Goal: Contribute content: Contribute content

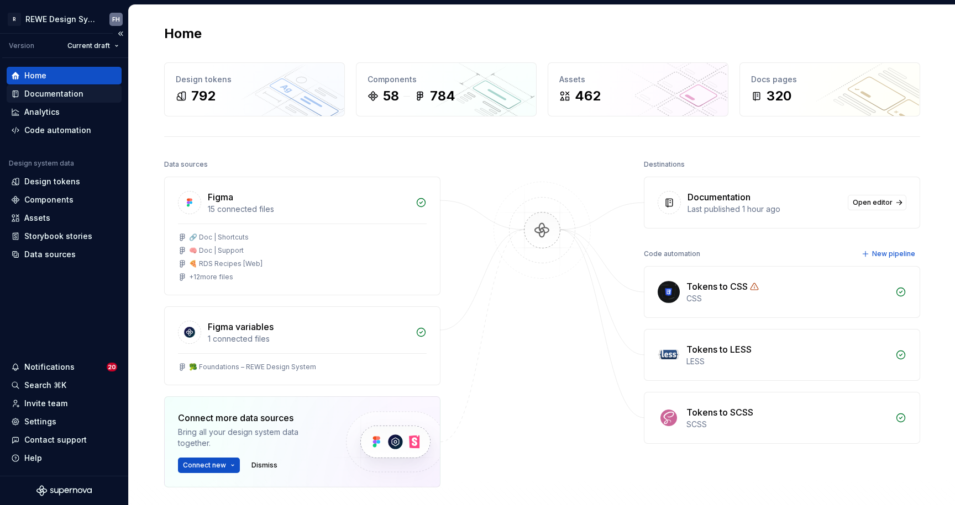
click at [54, 93] on div "Documentation" at bounding box center [53, 93] width 59 height 11
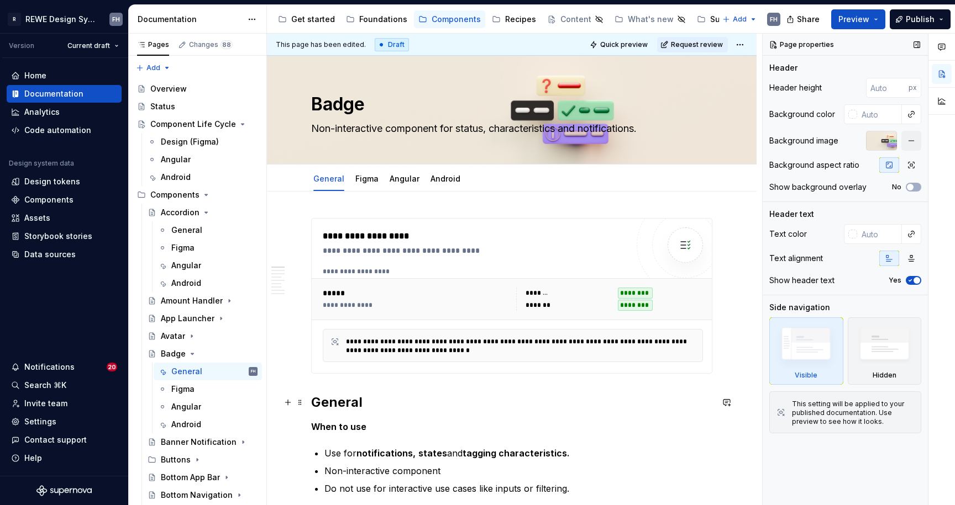
type textarea "*"
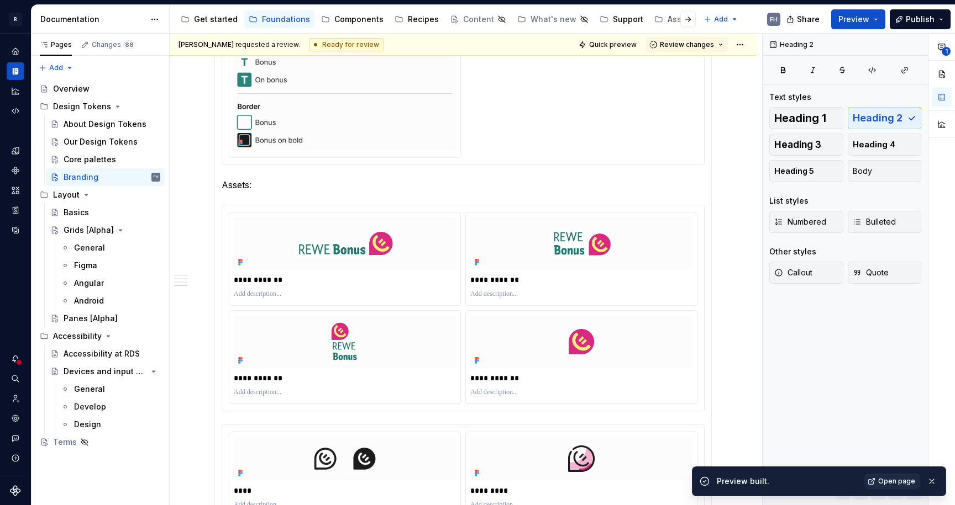
scroll to position [1, 0]
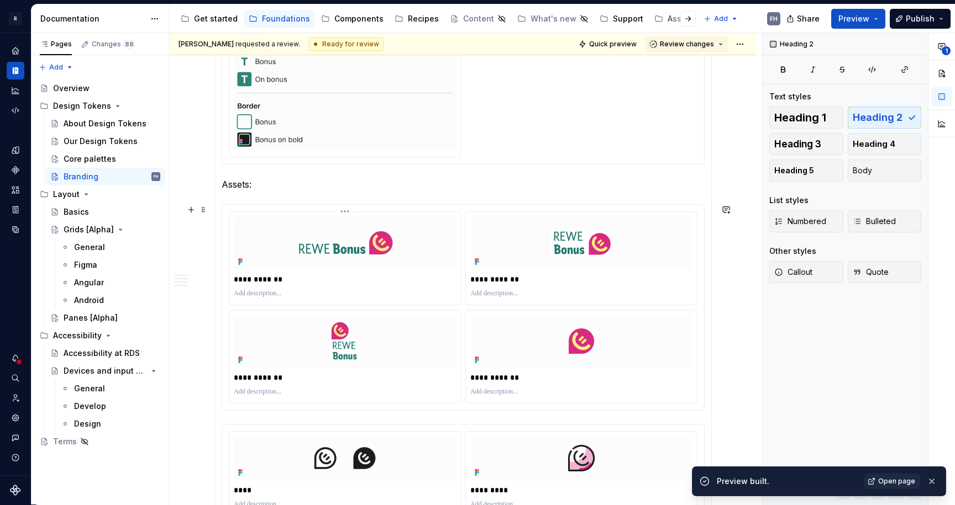
click at [389, 264] on img at bounding box center [345, 243] width 222 height 53
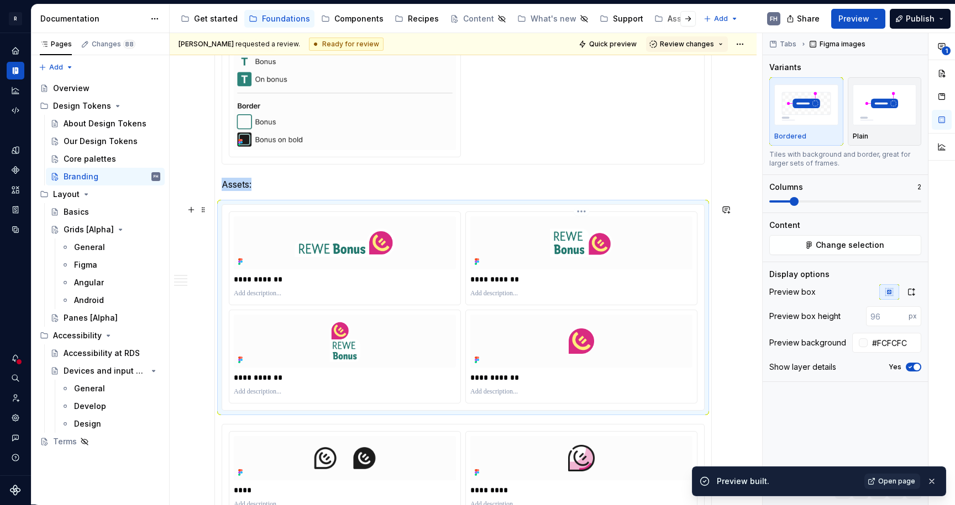
scroll to position [1285, 0]
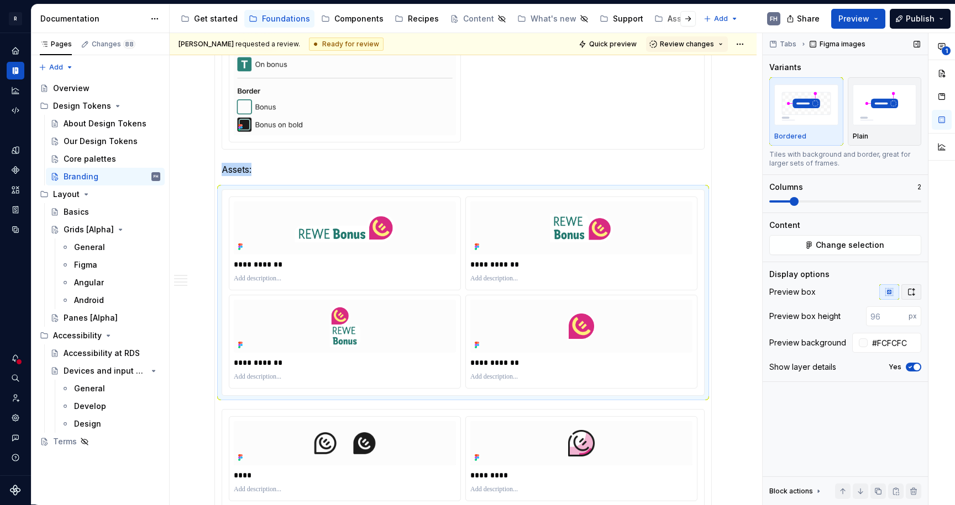
click at [910, 296] on icon "button" at bounding box center [911, 292] width 9 height 9
type textarea "*"
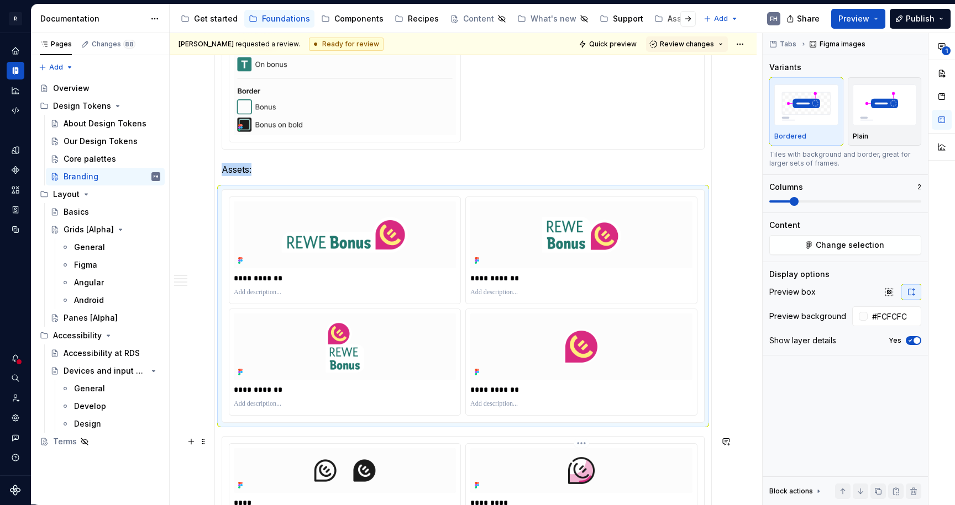
scroll to position [1386, 0]
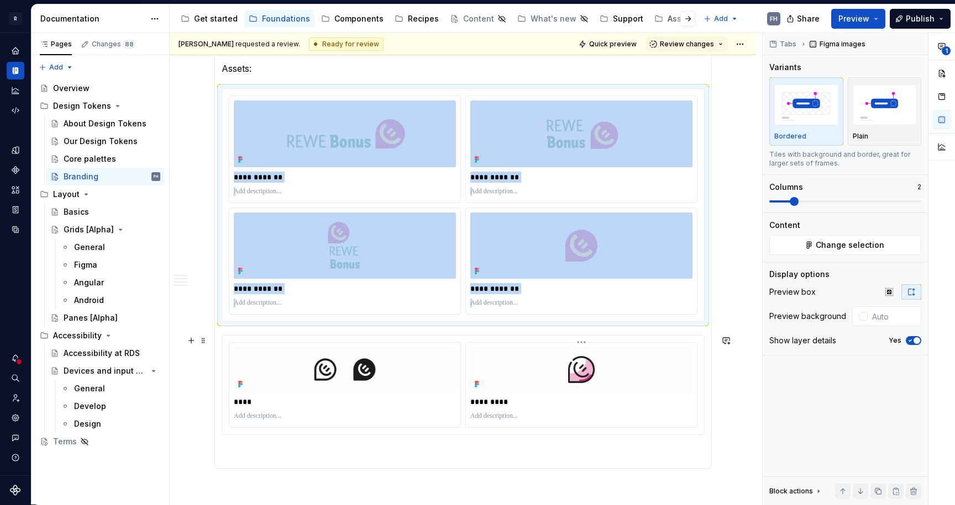
click at [490, 373] on img at bounding box center [581, 369] width 222 height 44
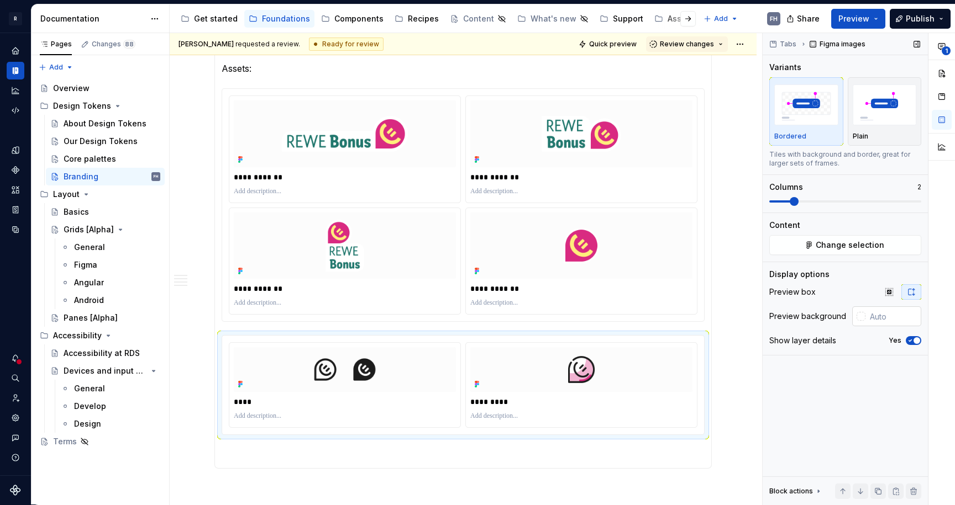
click at [888, 315] on input "text" at bounding box center [893, 317] width 56 height 20
type input "#FCFCFC"
click at [868, 371] on div "Tabs Figma images Variants Bordered Plain Tiles with background and border, gre…" at bounding box center [844, 269] width 165 height 472
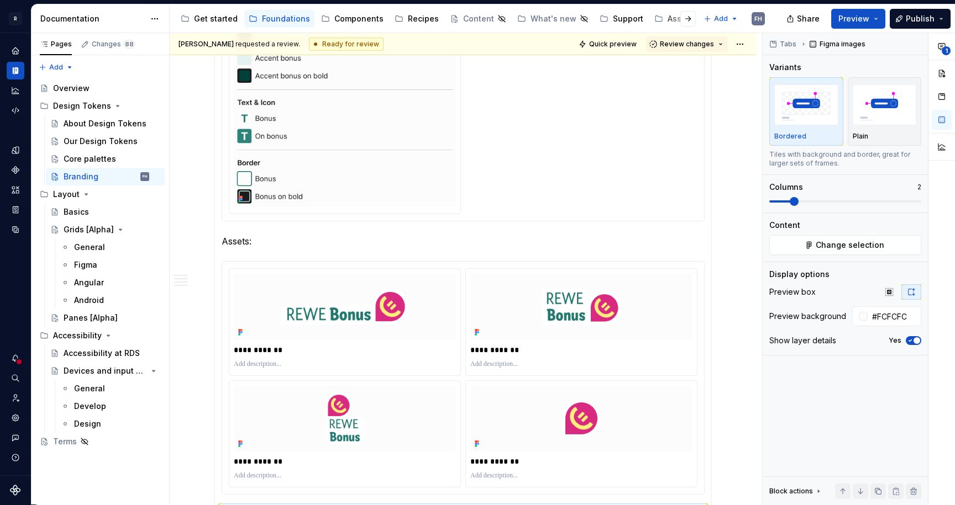
scroll to position [974, 0]
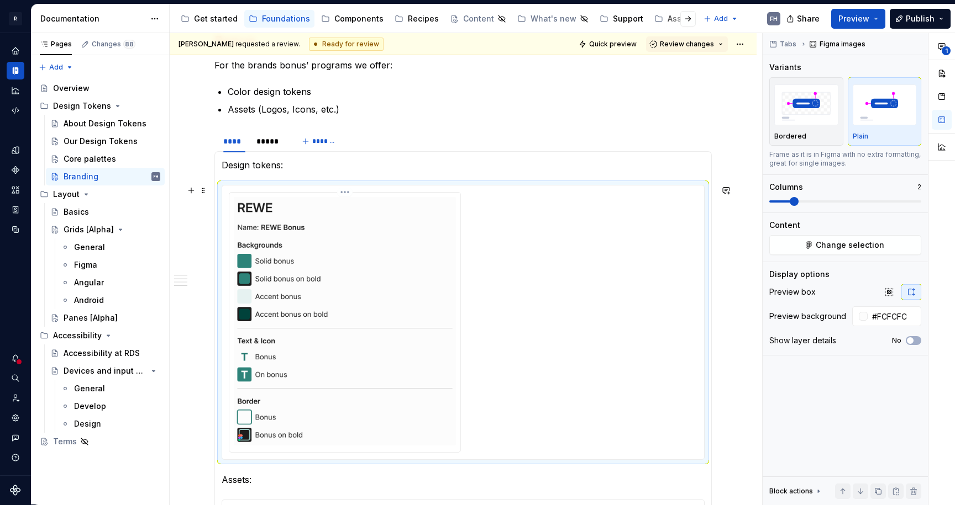
click at [422, 224] on img at bounding box center [345, 321] width 222 height 249
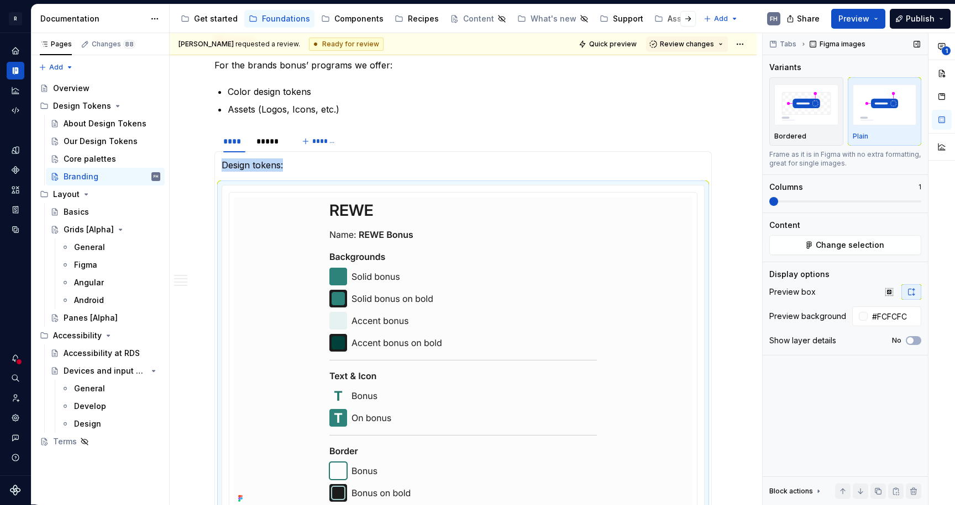
scroll to position [989, 0]
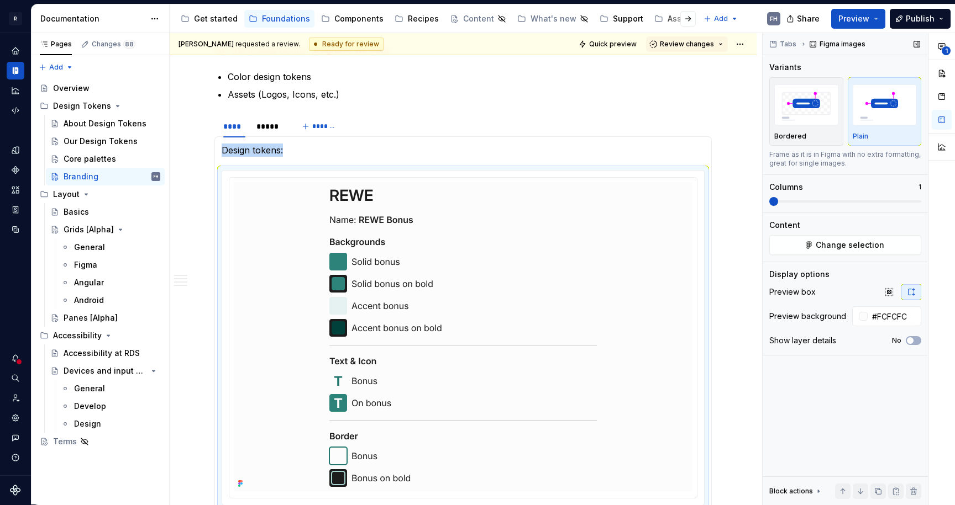
click at [751, 206] on div "[PERSON_NAME] requested a review. Ready for review Quick preview Review changes…" at bounding box center [562, 269] width 785 height 472
click at [463, 178] on html "R REWE Design System FH Design system data Documentation Accessibility guide fo…" at bounding box center [477, 252] width 955 height 505
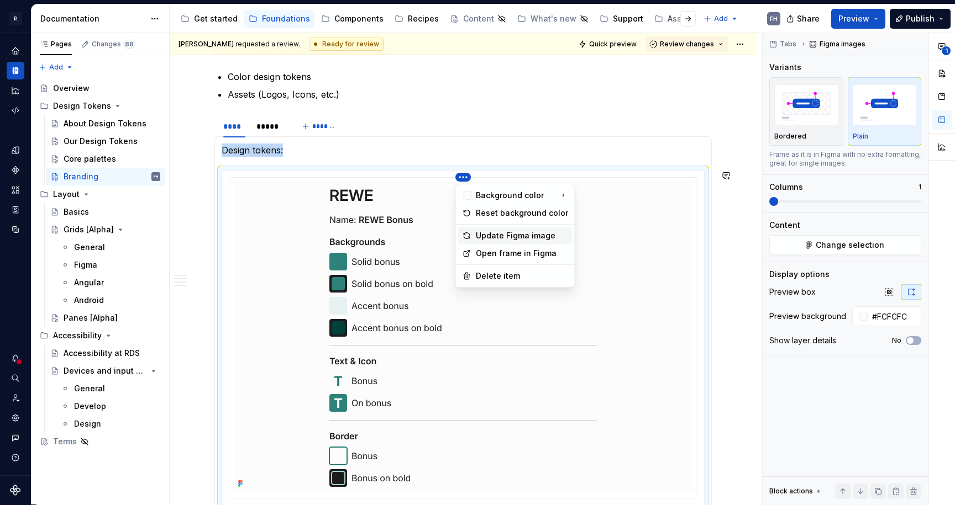
click at [503, 235] on div "Update Figma image" at bounding box center [522, 235] width 92 height 11
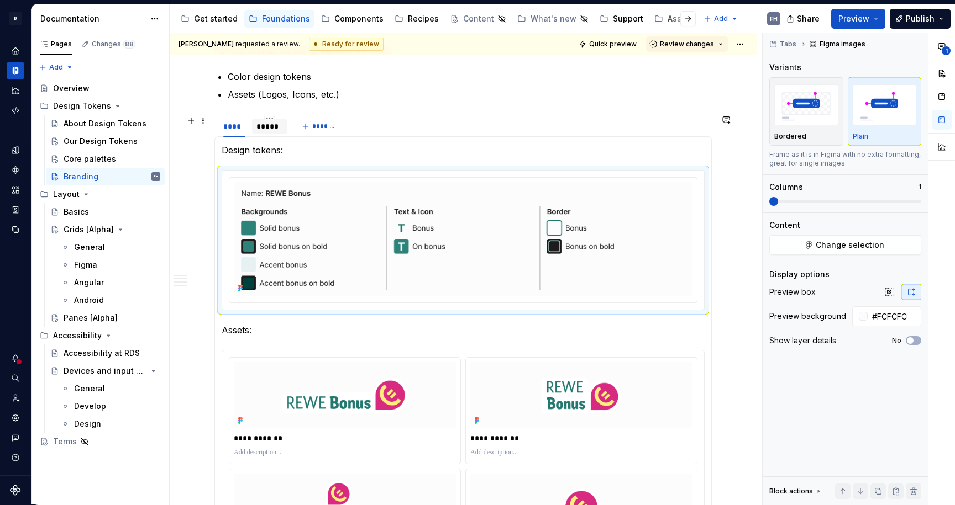
click at [272, 131] on div "*****" at bounding box center [269, 126] width 27 height 11
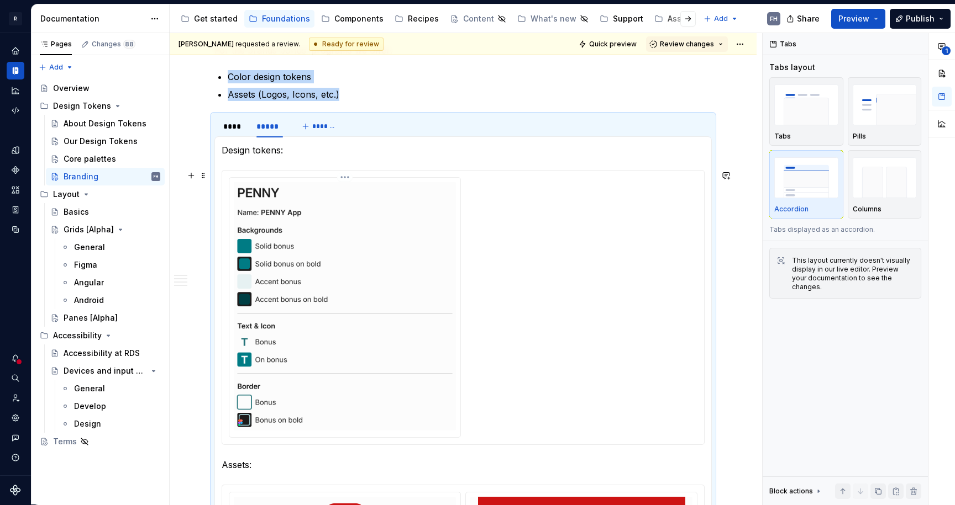
click at [363, 207] on img at bounding box center [345, 306] width 222 height 249
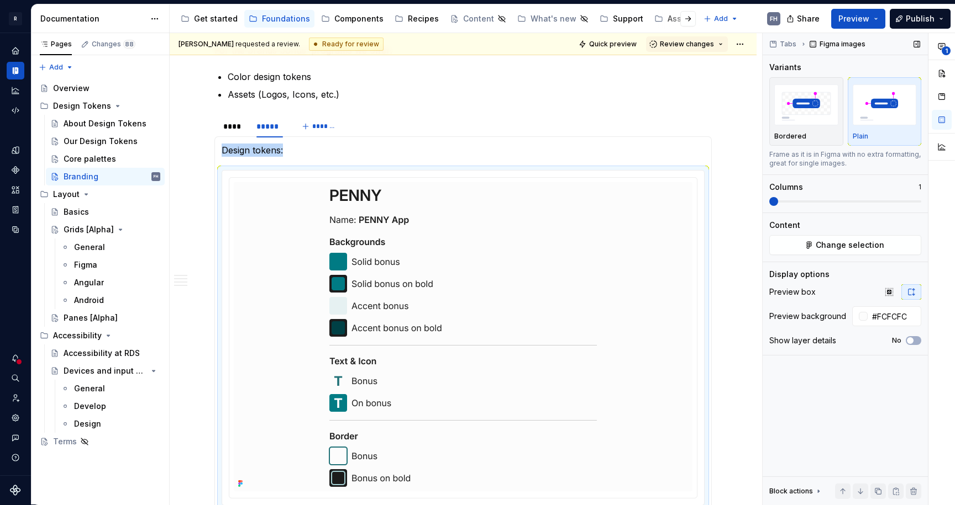
click at [749, 207] on div "[PERSON_NAME] requested a review. Ready for review Quick preview Review changes…" at bounding box center [562, 269] width 785 height 472
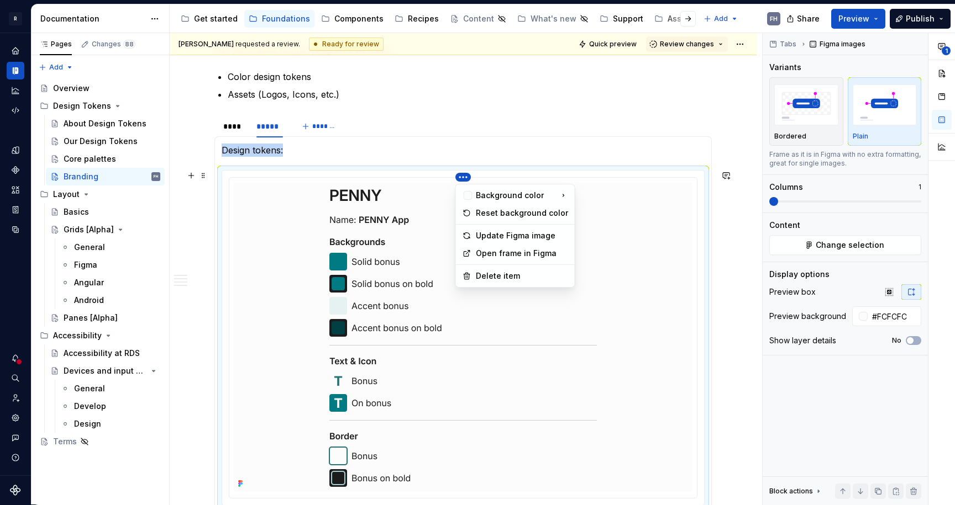
click at [463, 178] on html "R REWE Design System FH Design system data Documentation Accessibility guide fo…" at bounding box center [477, 252] width 955 height 505
click at [504, 235] on div "Update Figma image" at bounding box center [522, 235] width 92 height 11
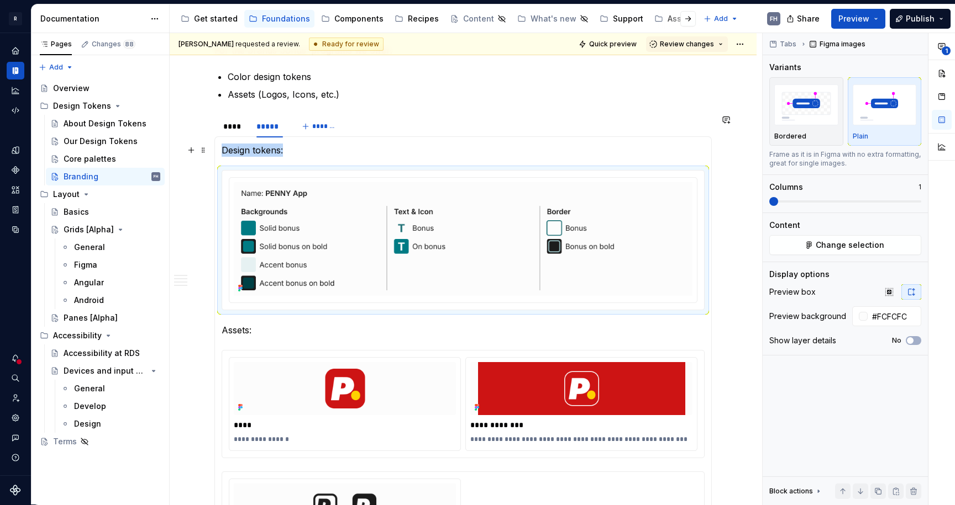
click at [415, 144] on p "Design tokens:" at bounding box center [463, 150] width 483 height 13
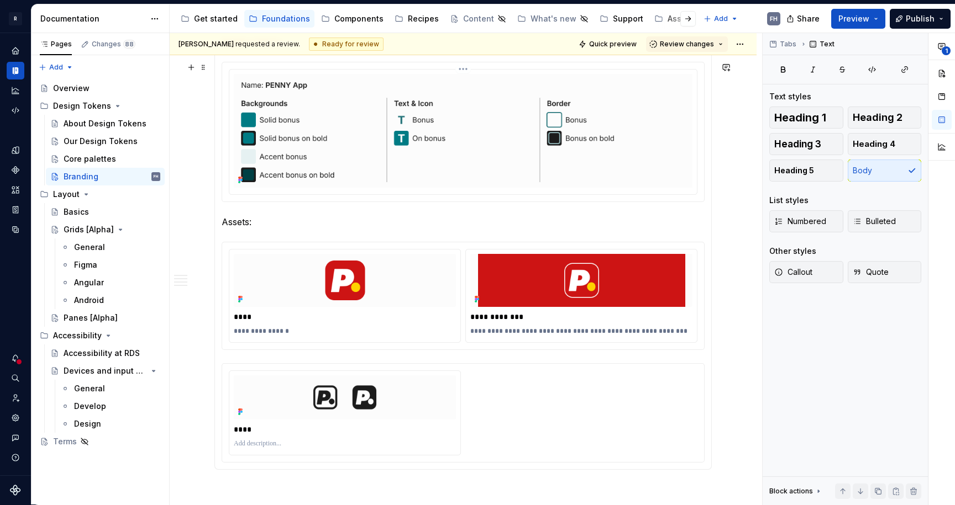
scroll to position [858, 0]
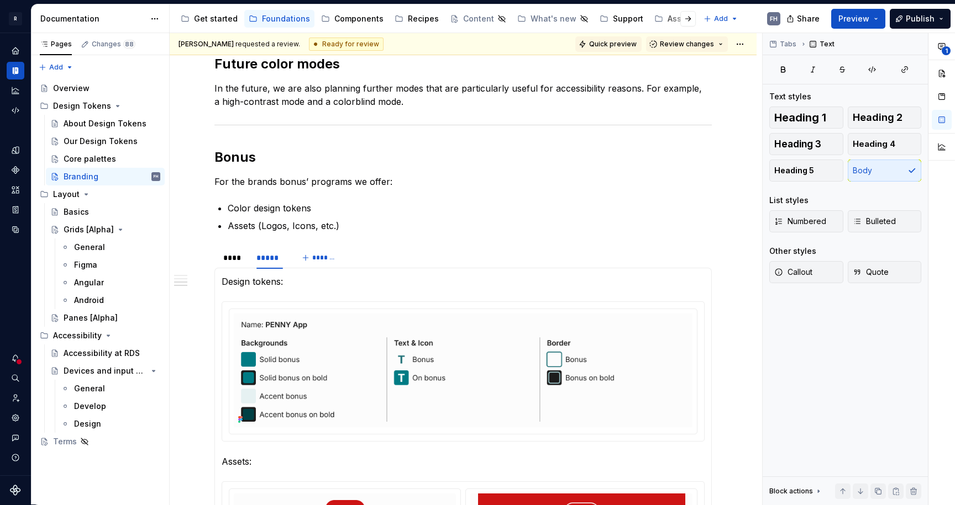
click at [630, 39] on button "Quick preview" at bounding box center [608, 43] width 66 height 15
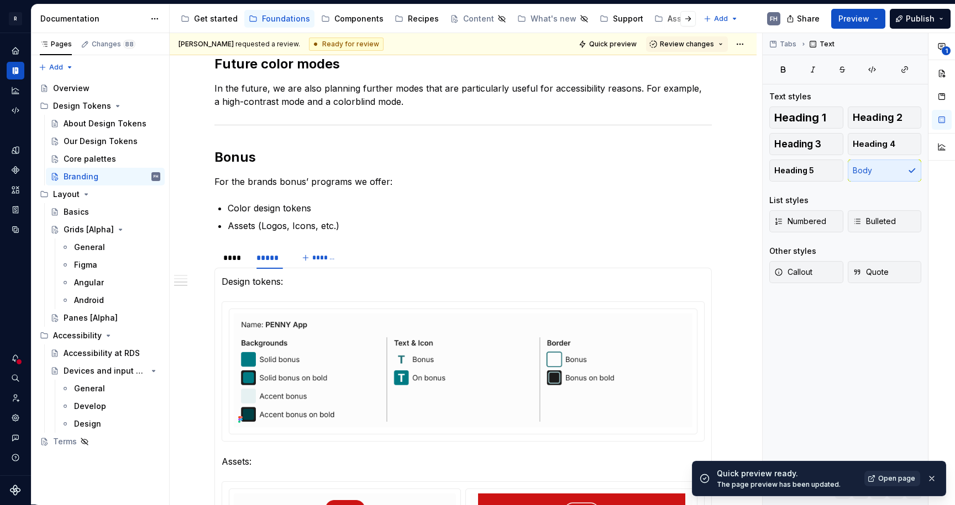
click at [899, 476] on span "Open page" at bounding box center [896, 479] width 37 height 9
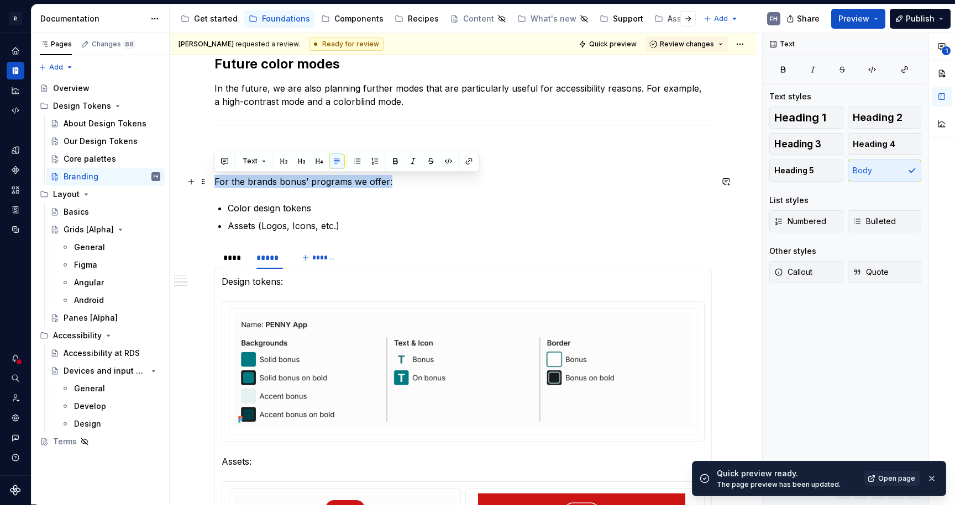
drag, startPoint x: 395, startPoint y: 183, endPoint x: 214, endPoint y: 183, distance: 181.2
click at [214, 183] on p "For the brands bonus’ programs we offer:" at bounding box center [462, 181] width 497 height 13
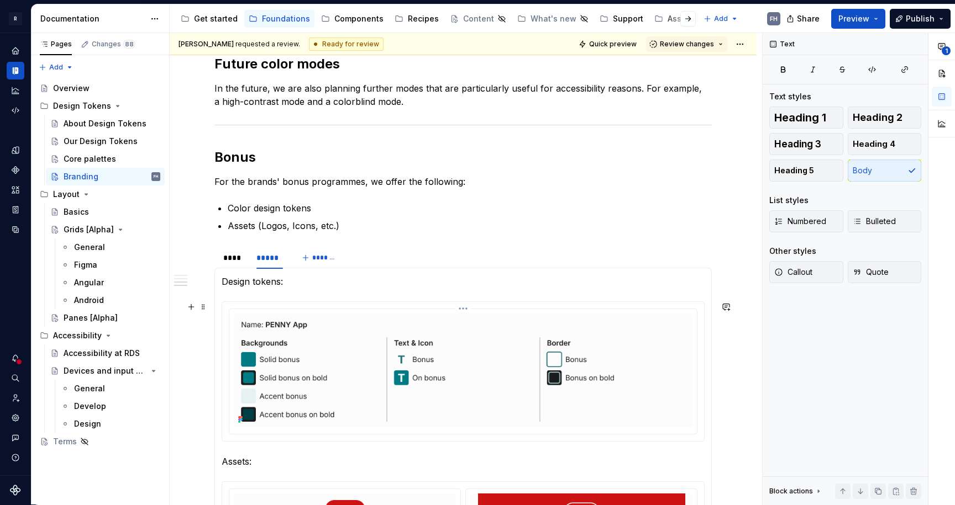
scroll to position [953, 0]
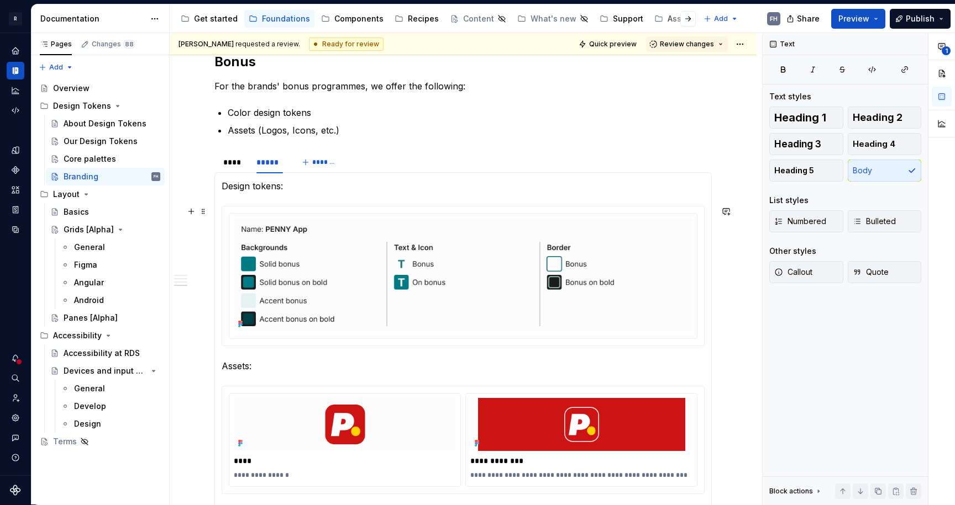
click at [571, 237] on img at bounding box center [463, 275] width 459 height 114
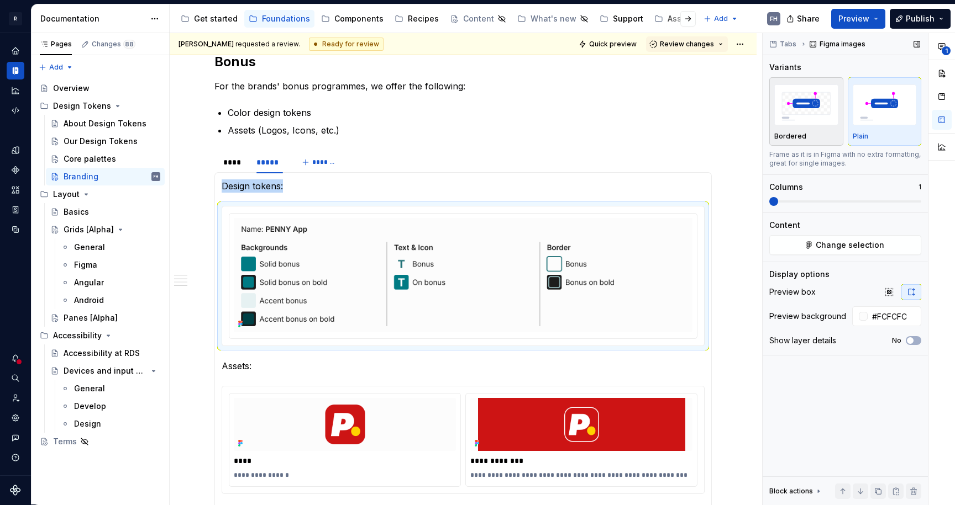
click at [813, 109] on img "button" at bounding box center [806, 105] width 64 height 40
click at [237, 165] on div "****" at bounding box center [234, 162] width 22 height 11
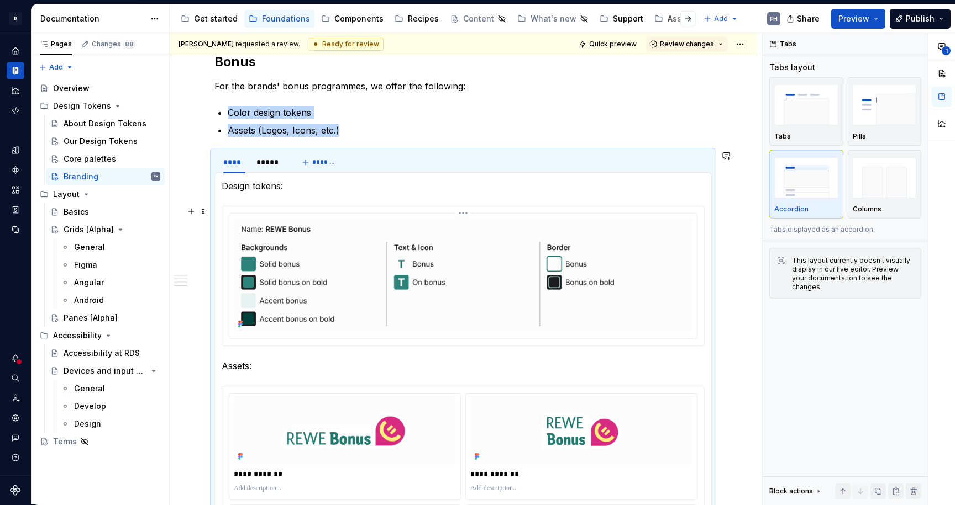
click at [441, 261] on img at bounding box center [463, 275] width 459 height 114
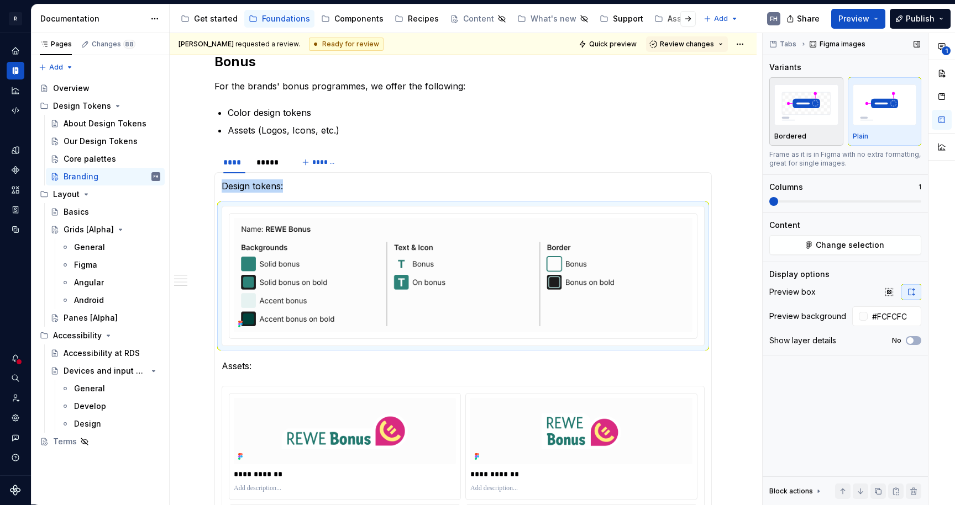
click at [814, 115] on img "button" at bounding box center [806, 105] width 64 height 40
type textarea "*"
click at [193, 212] on button "button" at bounding box center [190, 211] width 15 height 15
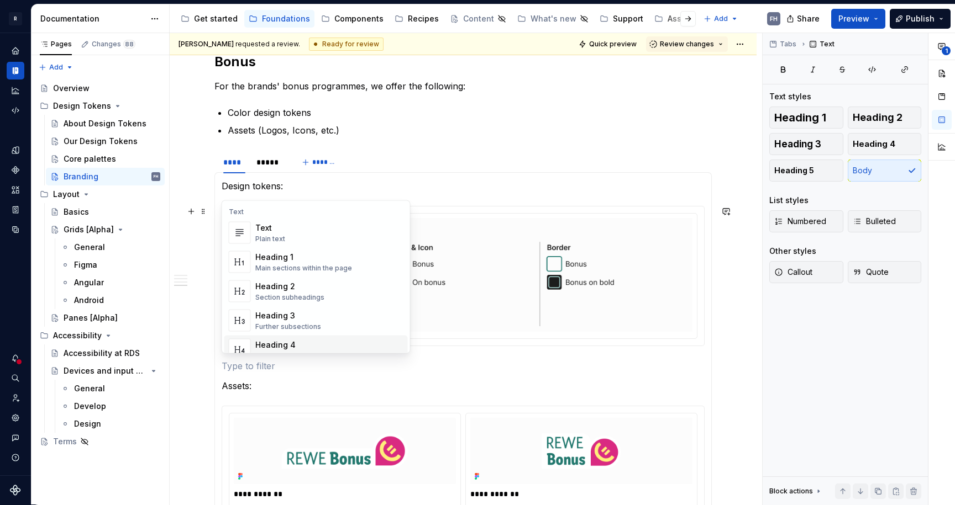
click at [257, 367] on p at bounding box center [463, 366] width 483 height 13
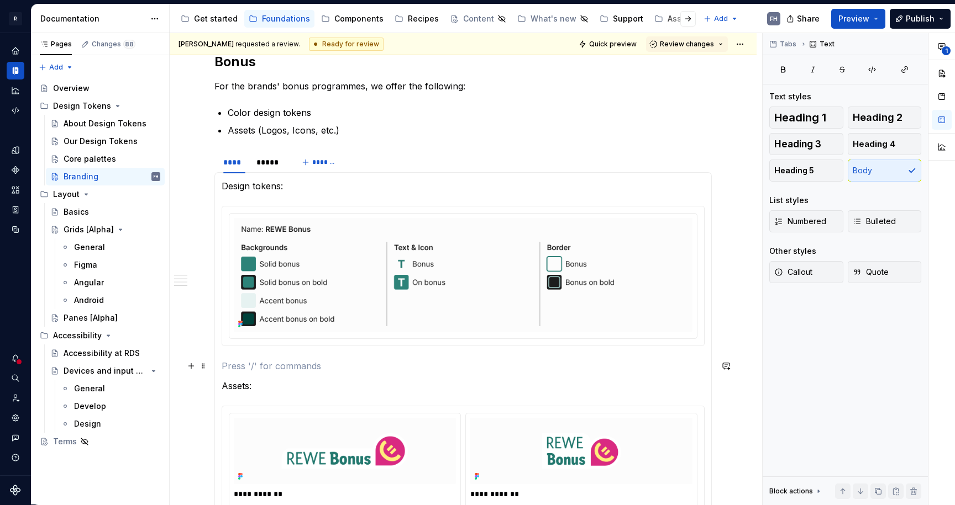
scroll to position [956, 0]
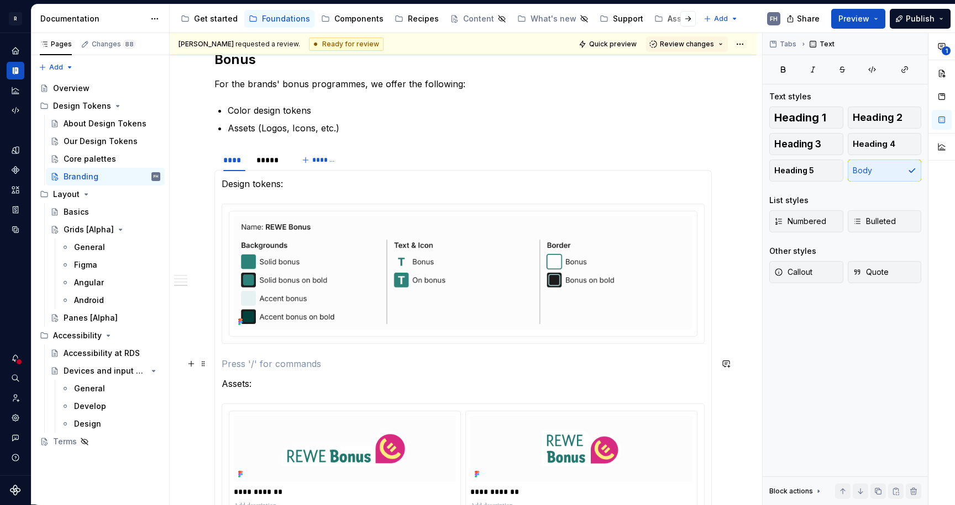
click at [258, 364] on p at bounding box center [463, 363] width 483 height 13
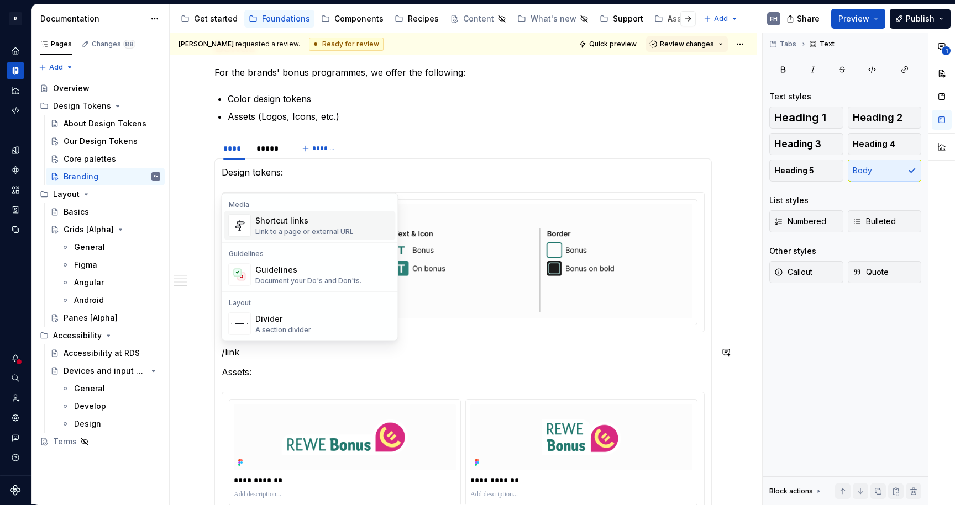
click at [298, 227] on div "Shortcut links Link to a page or external URL" at bounding box center [304, 225] width 98 height 21
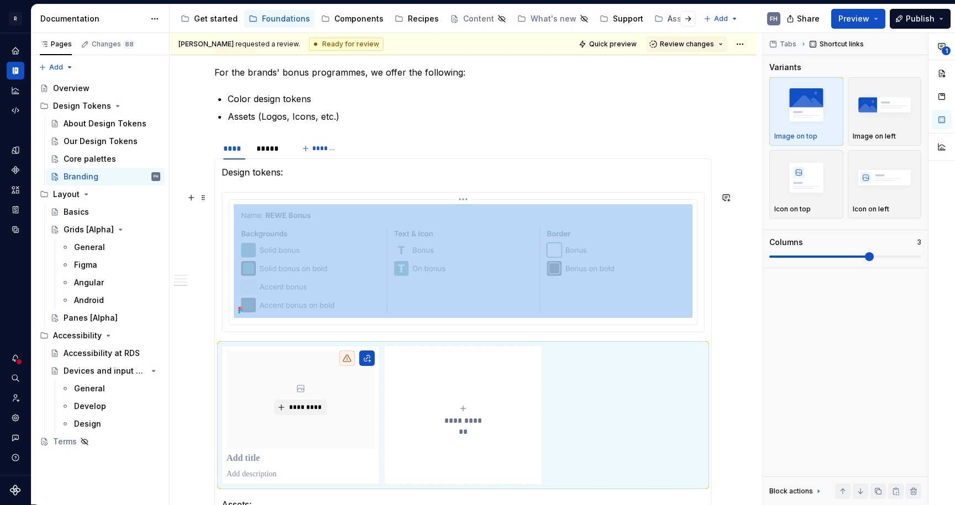
scroll to position [984, 0]
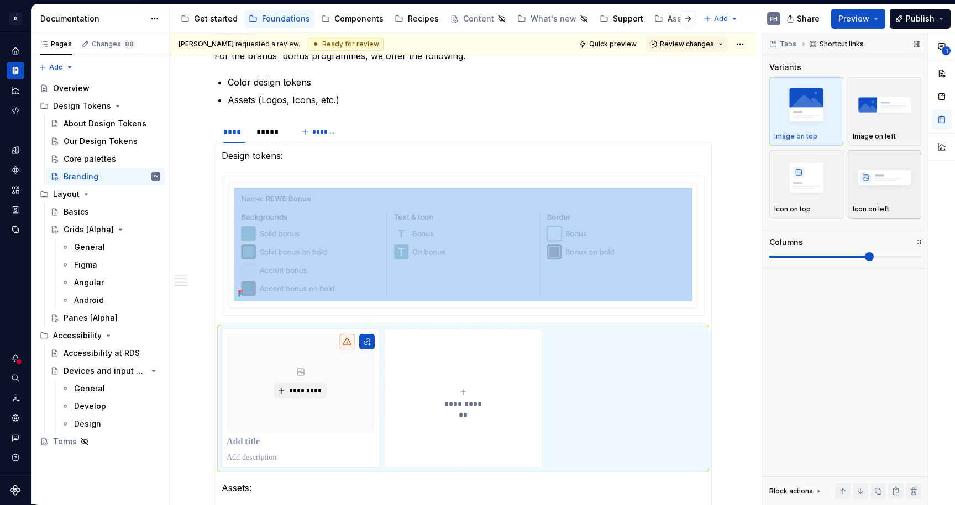
click at [874, 177] on img "button" at bounding box center [884, 177] width 64 height 40
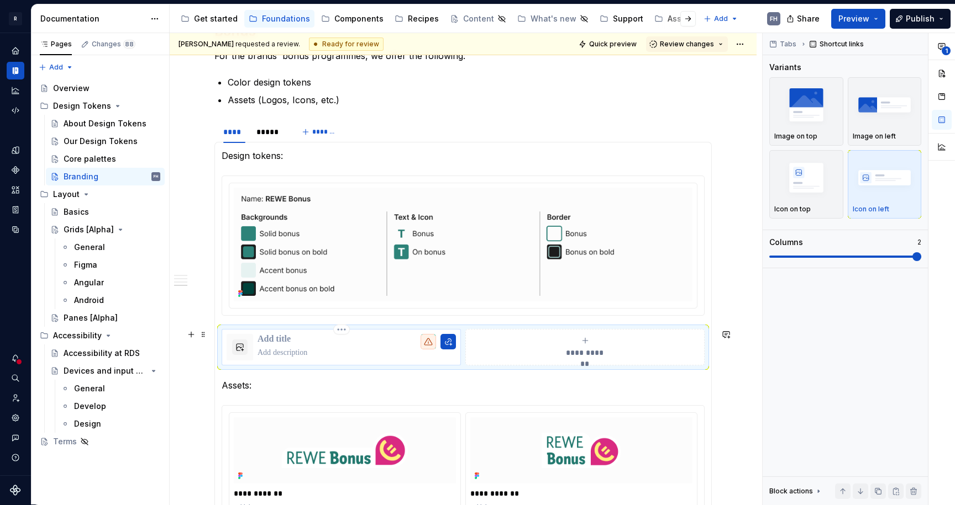
click at [299, 340] on p at bounding box center [356, 339] width 198 height 11
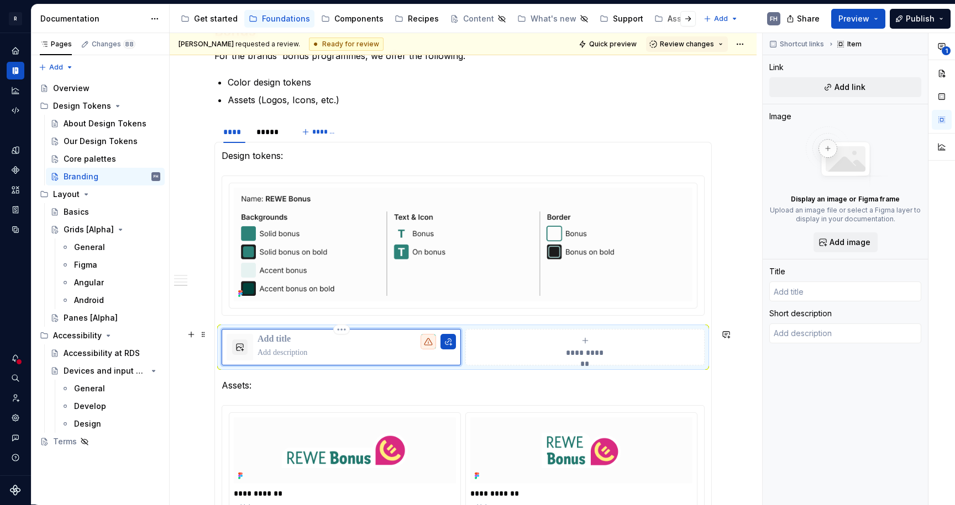
type textarea "*"
type input "S"
type textarea "*"
type input "Se"
type textarea "*"
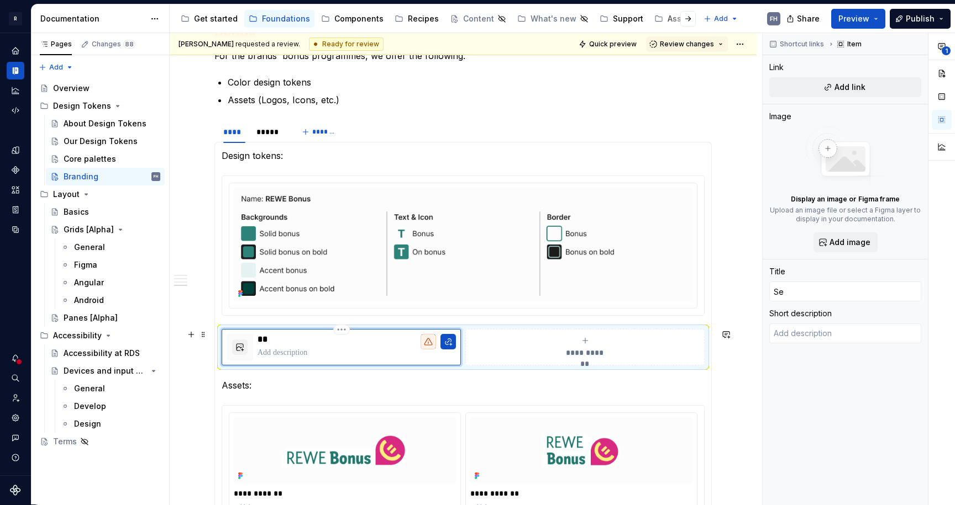
type input "S"
type textarea "*"
type input "D"
type textarea "*"
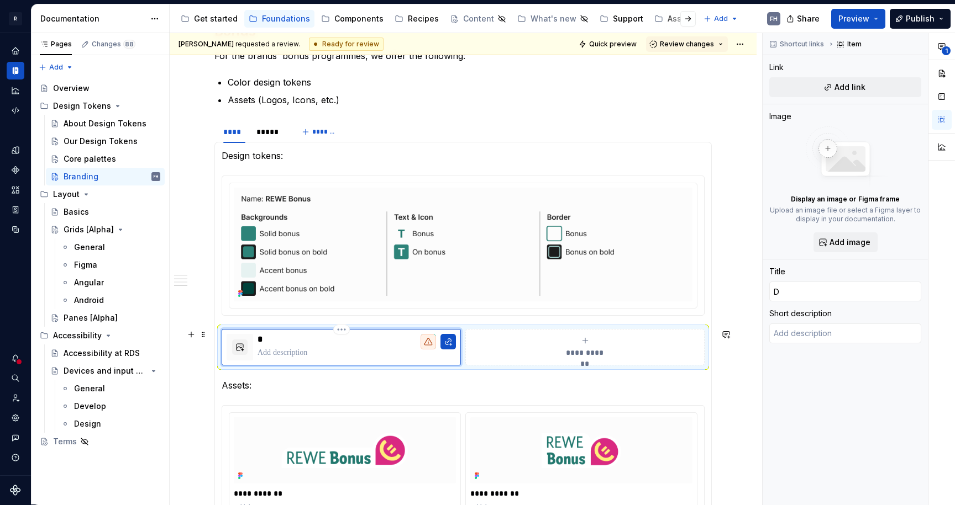
type input "De"
type textarea "*"
type input "Des"
type textarea "*"
type input "Desi"
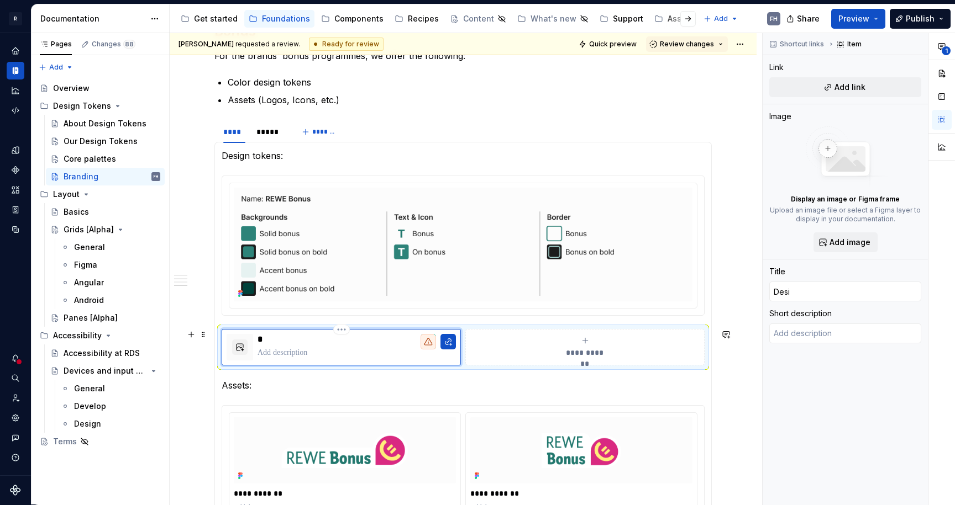
type textarea "*"
type input "Desig"
type textarea "*"
type input "Desigi"
type textarea "*"
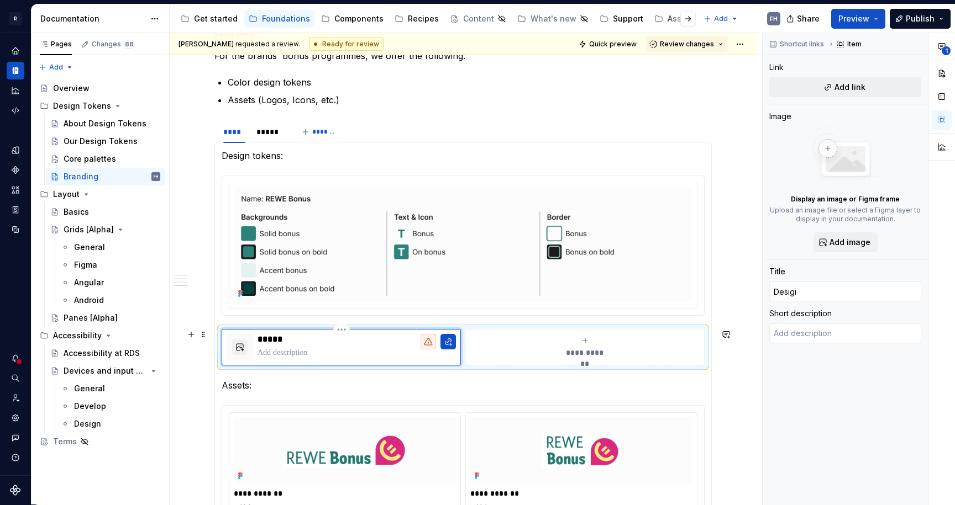
type input "Desigin"
type textarea "*"
type input "Desigin"
type textarea "*"
type input "Desigin T"
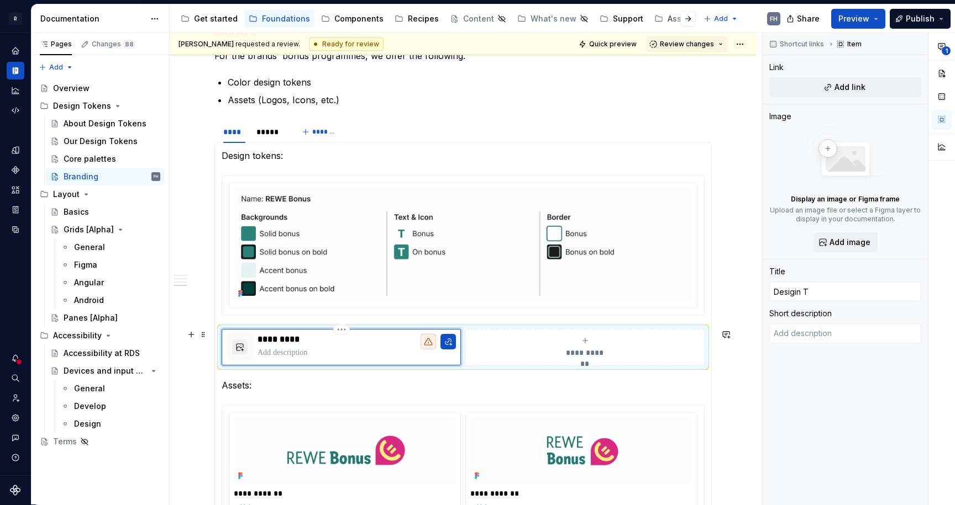
type textarea "*"
type input "Desigin To"
type textarea "*"
type input "Desigin Toe"
type textarea "*"
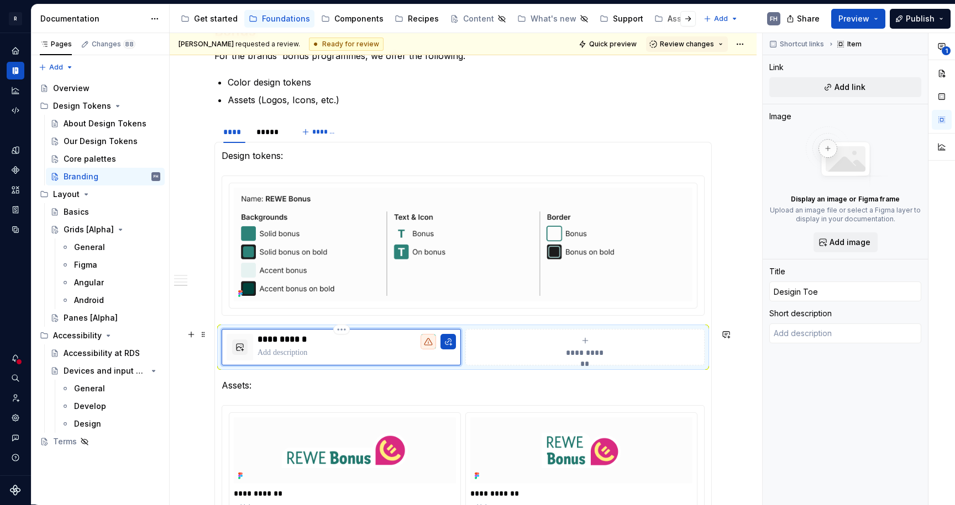
type input "Desigin To"
type textarea "*"
type input "Desigin T"
type textarea "*"
type input "Desigin"
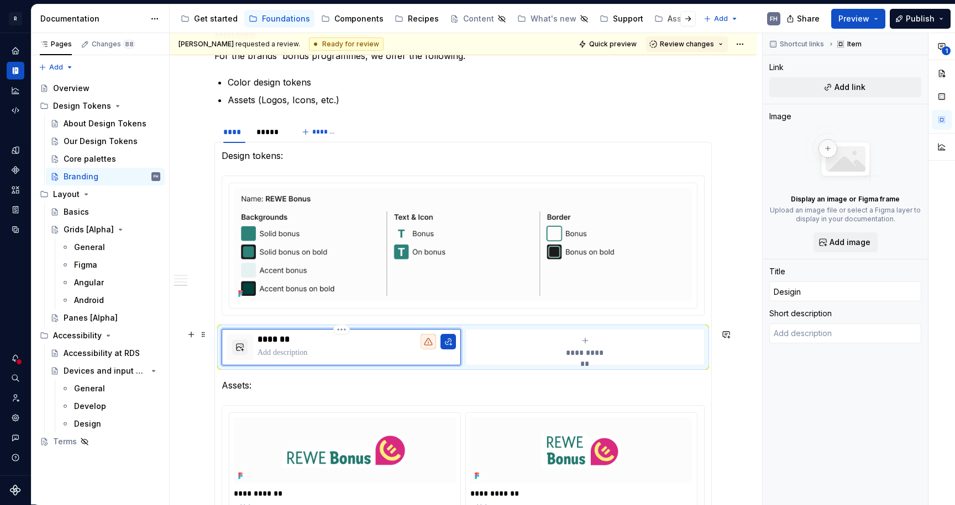
type textarea "*"
type input "Desigin"
type textarea "*"
type input "Desigi"
type textarea "*"
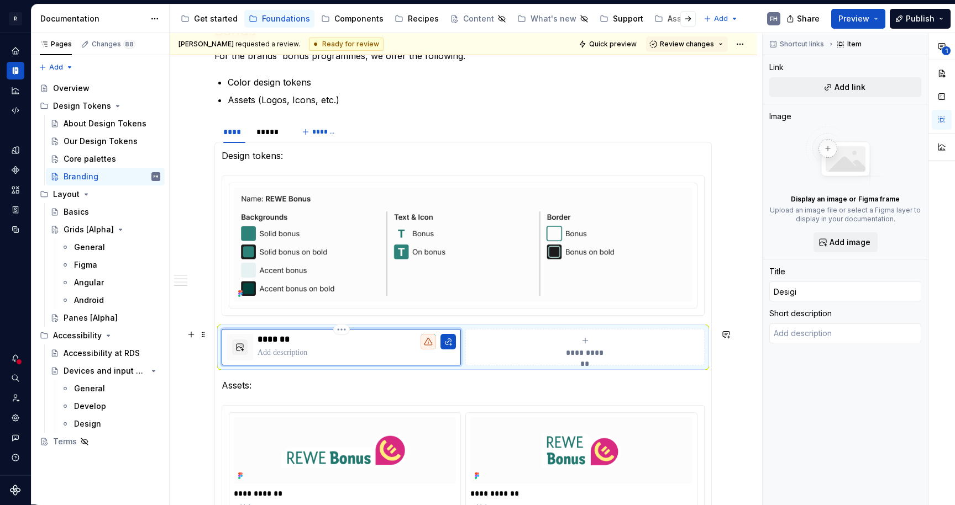
type input "Desig"
type textarea "*"
type input "Desi"
type textarea "*"
type input "Desin"
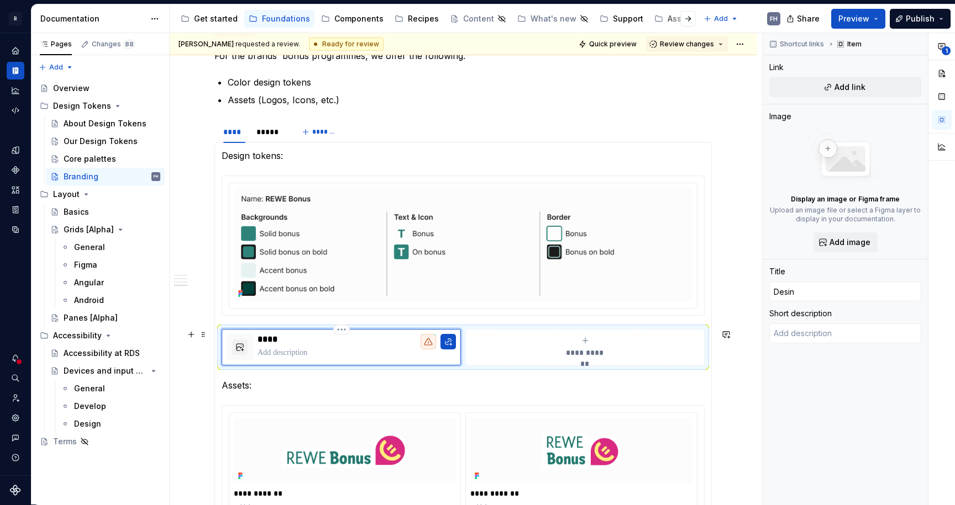
type textarea "*"
type input "Desin"
type textarea "*"
type input "Desin"
type textarea "*"
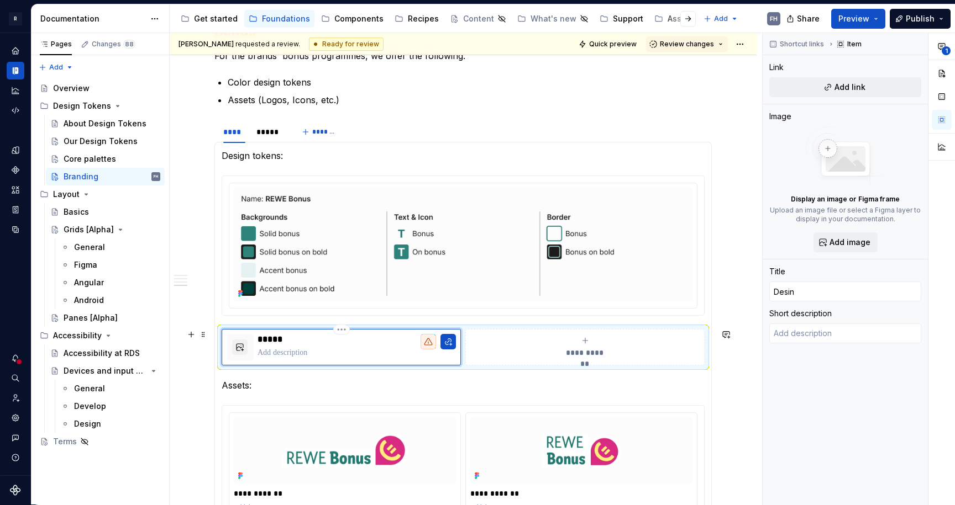
type input "Desi"
type textarea "*"
type input "Desig"
type textarea "*"
type input "Design"
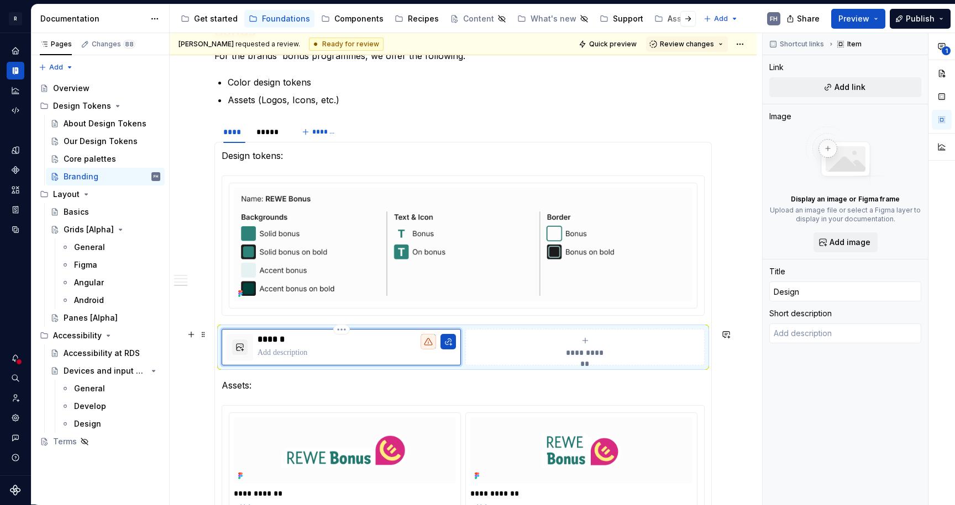
type textarea "*"
type input "Design"
type textarea "*"
type input "Design T"
type textarea "*"
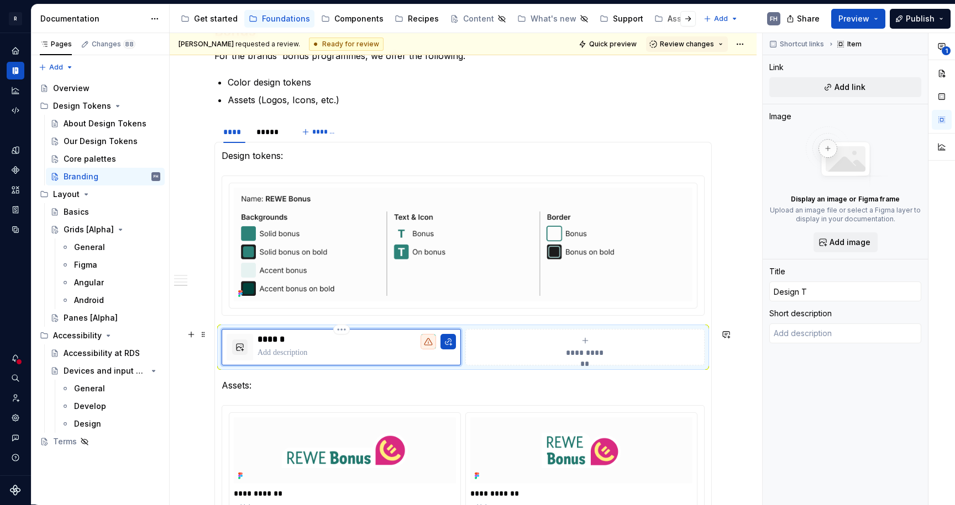
type input "Design To"
type textarea "*"
type input "Design Tok"
type textarea "*"
type input "Design Toke"
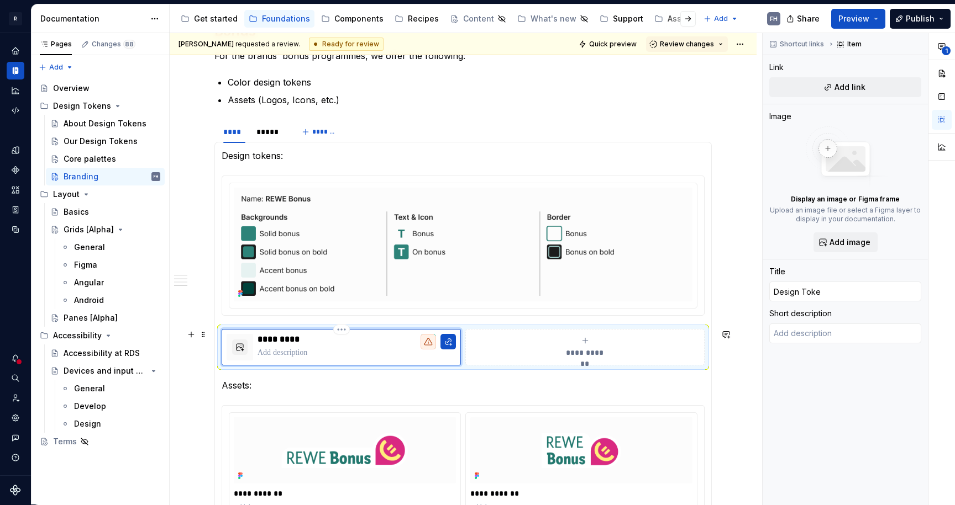
type textarea "*"
type input "Design Token"
type textarea "*"
type input "Design Tokens"
type textarea "*"
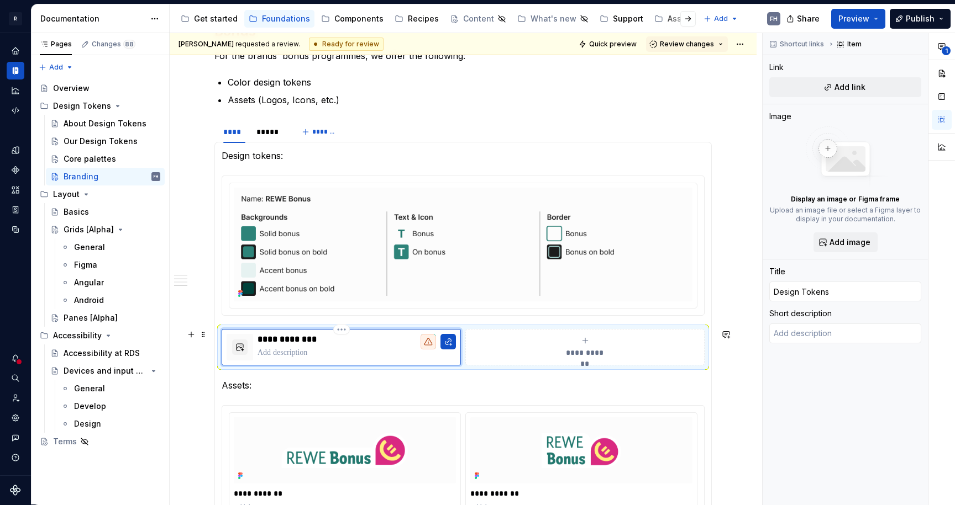
type textarea "Y"
type textarea "*"
type textarea "Yo"
type textarea "*"
type textarea "You"
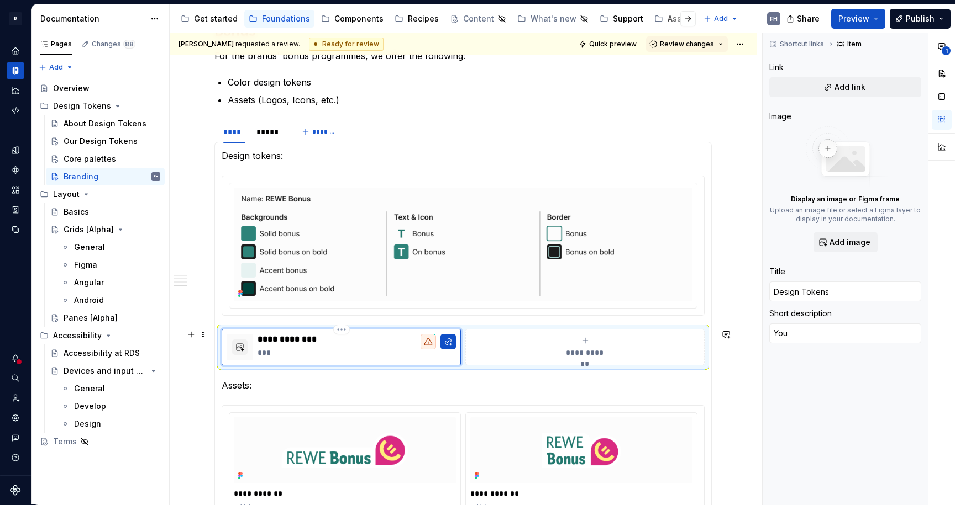
type textarea "*"
type textarea "You"
type textarea "*"
type textarea "You f"
type textarea "*"
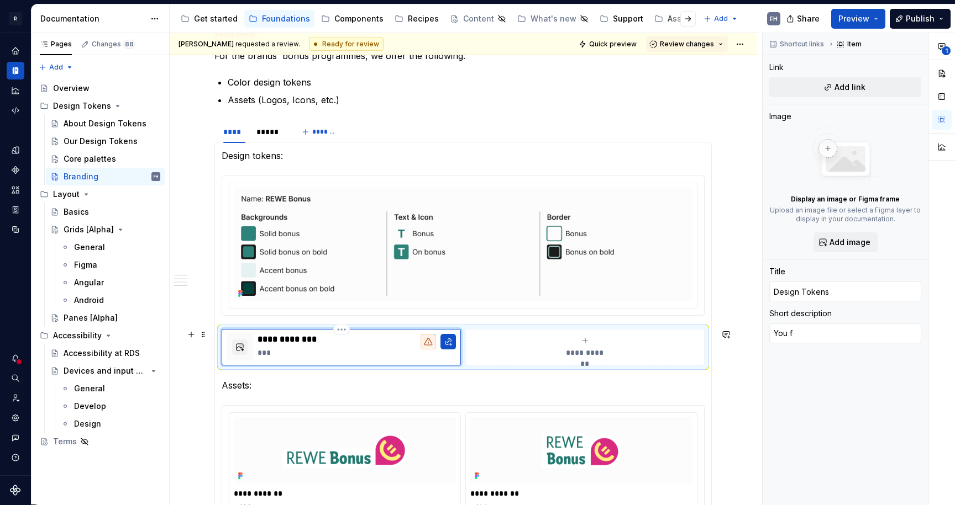
type textarea "You fi"
type textarea "*"
type textarea "You fin"
type textarea "*"
type textarea "You find"
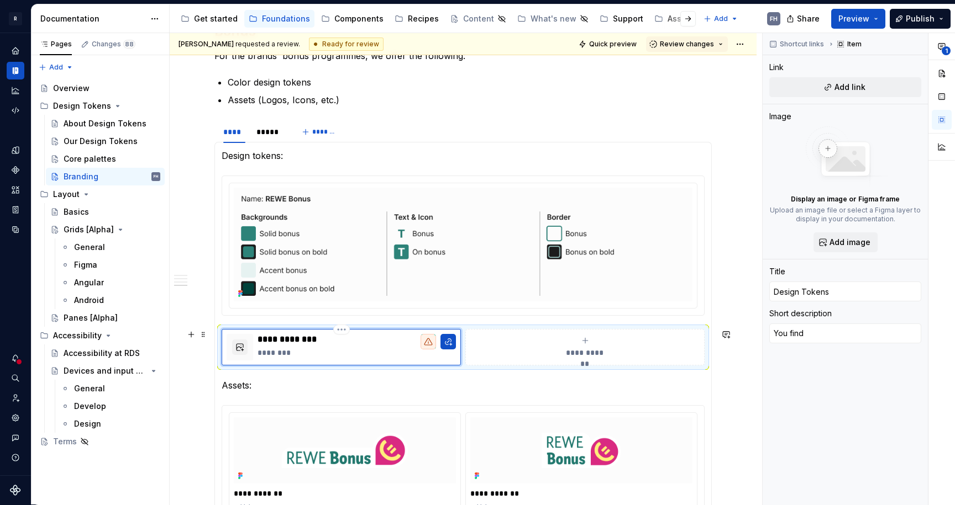
type textarea "*"
type textarea "You find"
type textarea "*"
type textarea "You find t"
type textarea "*"
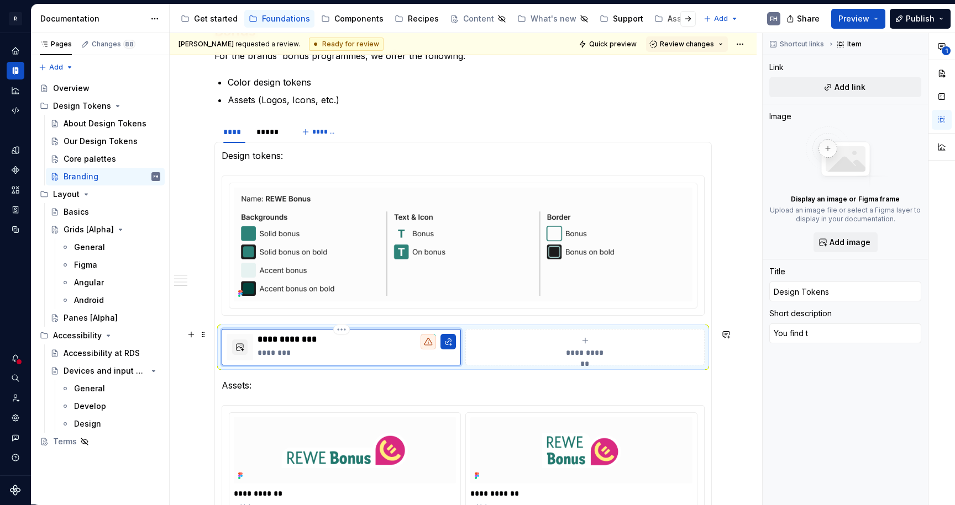
type textarea "You find th"
type textarea "*"
type textarea "You find the"
type textarea "*"
type textarea "You find the"
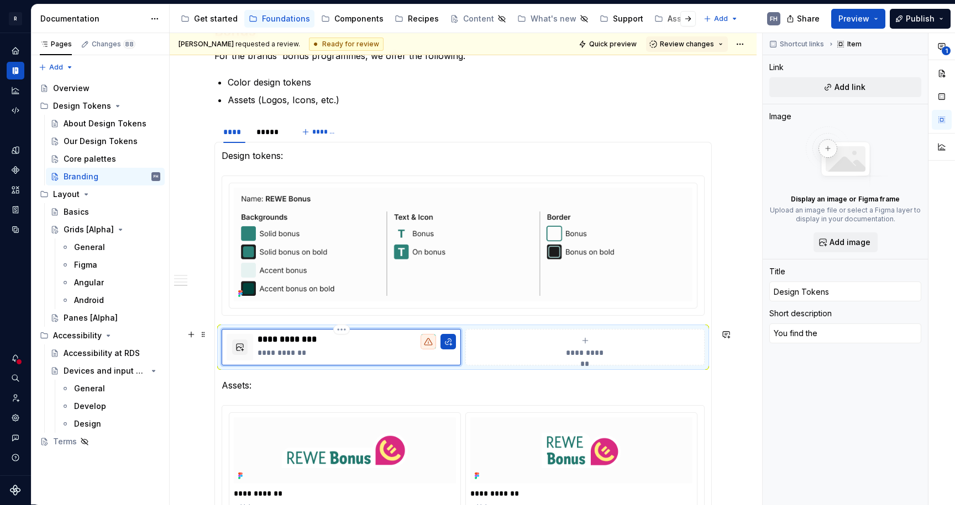
type textarea "*"
type textarea "You find the d"
type textarea "*"
type textarea "You find the de"
type textarea "*"
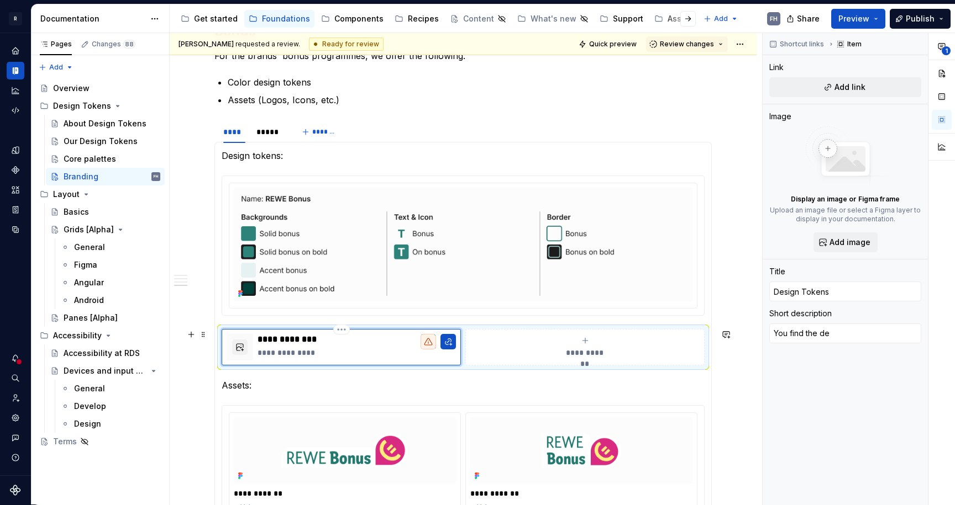
type textarea "You find the dei"
type textarea "*"
type textarea "You find the [PERSON_NAME]"
type textarea "*"
type textarea "You find the [DEMOGRAPHIC_DATA]"
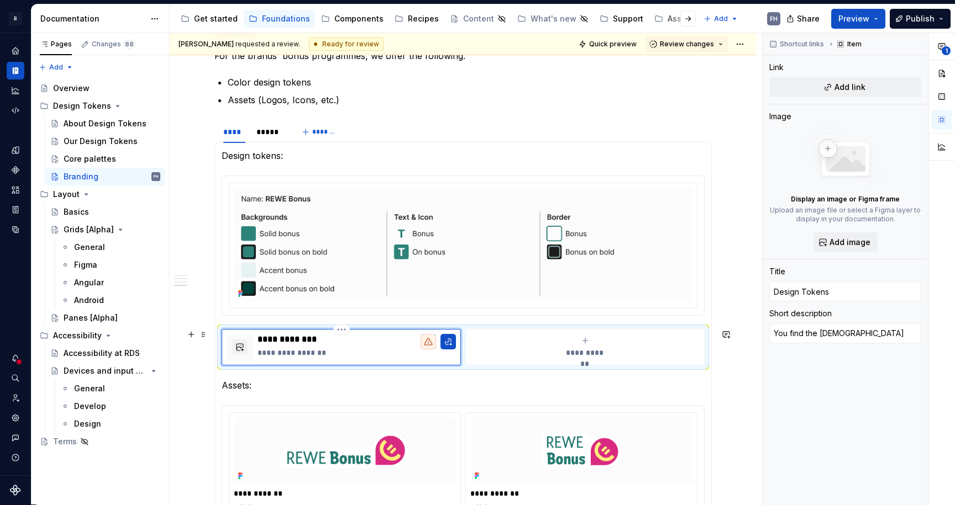
type textarea "*"
type textarea "You find the deisgn"
type textarea "*"
type textarea "You find the deisgn"
type textarea "*"
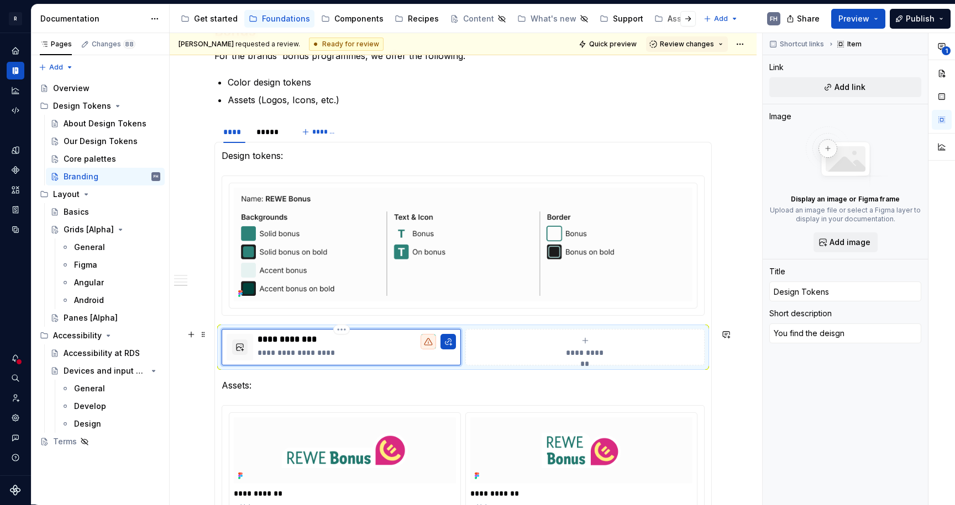
type textarea "You find the deisgn t"
type textarea "*"
type textarea "You find the deisgn to"
type textarea "*"
type textarea "You find the deisgn t"
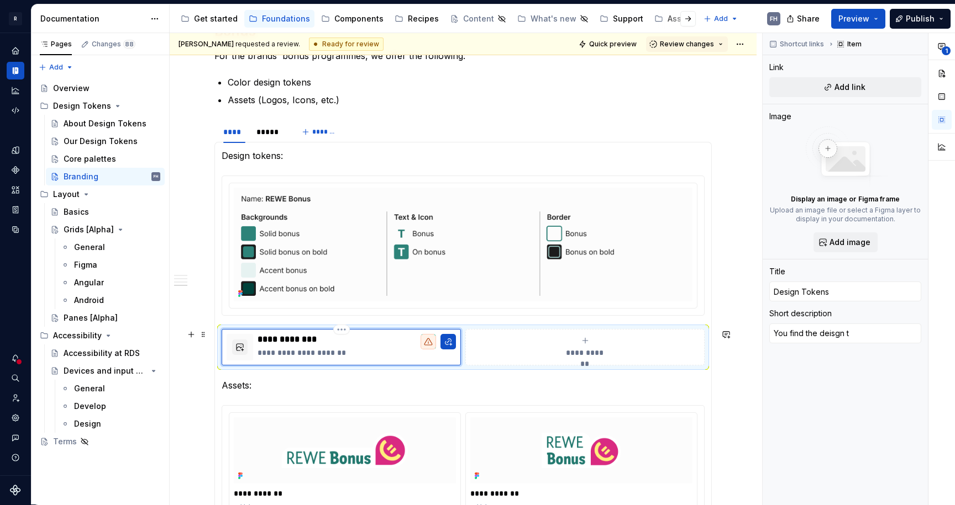
type textarea "*"
type textarea "You find the deisgn"
type textarea "*"
type textarea "You find the deisgn"
type textarea "*"
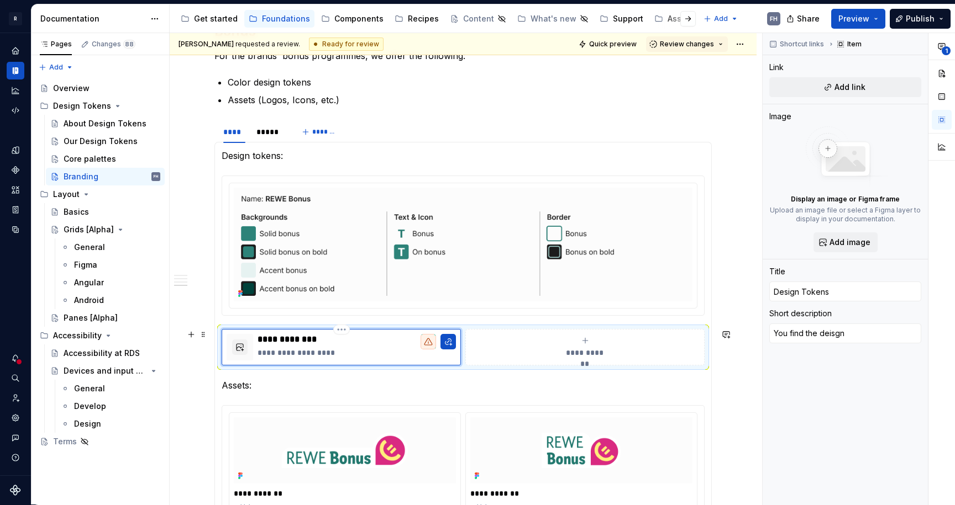
type textarea "You find the [DEMOGRAPHIC_DATA]"
type textarea "*"
type textarea "You find the [PERSON_NAME]"
type textarea "*"
type textarea "You find the dei"
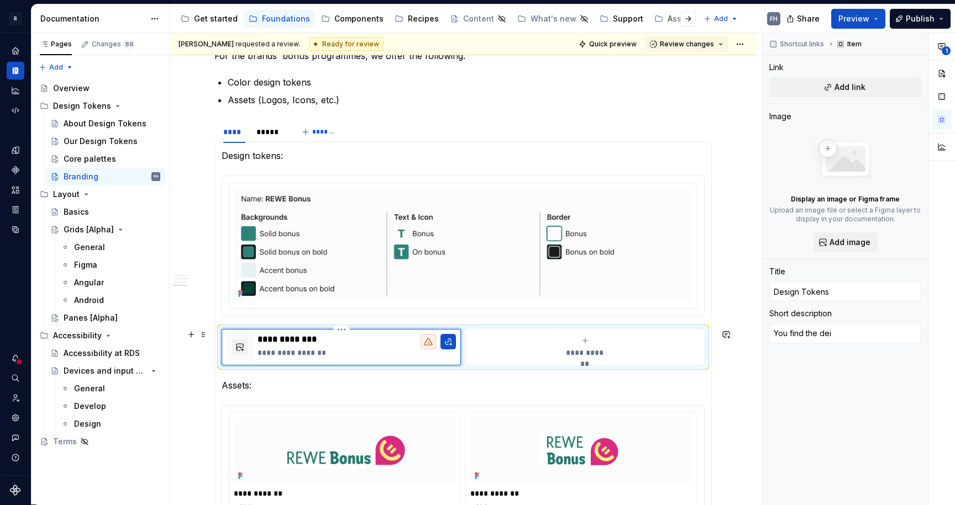
type textarea "*"
type textarea "You find the de"
type textarea "*"
type textarea "You find the des"
type textarea "*"
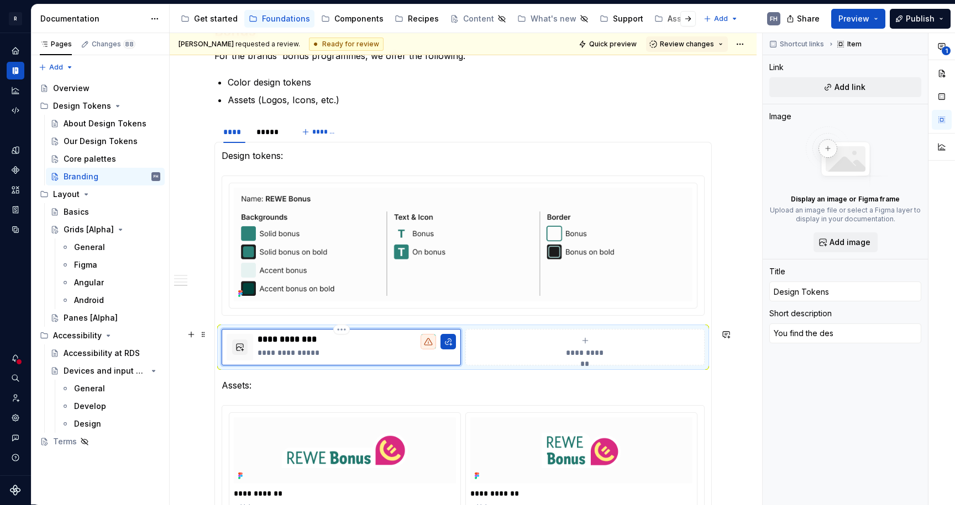
type textarea "You find the desi"
type textarea "*"
type textarea "You find the desig"
type textarea "*"
type textarea "You find the design"
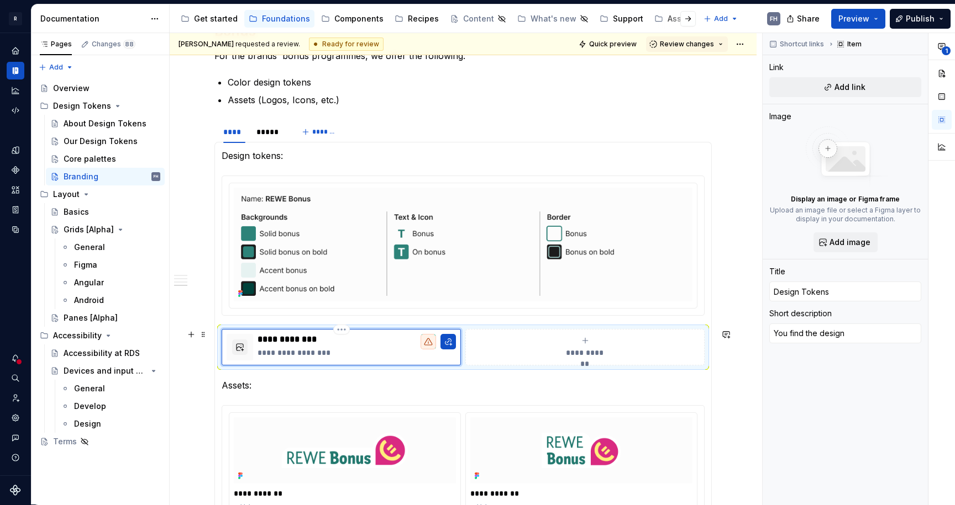
type textarea "*"
type textarea "You find the design"
type textarea "*"
type textarea "You find the design t"
type textarea "*"
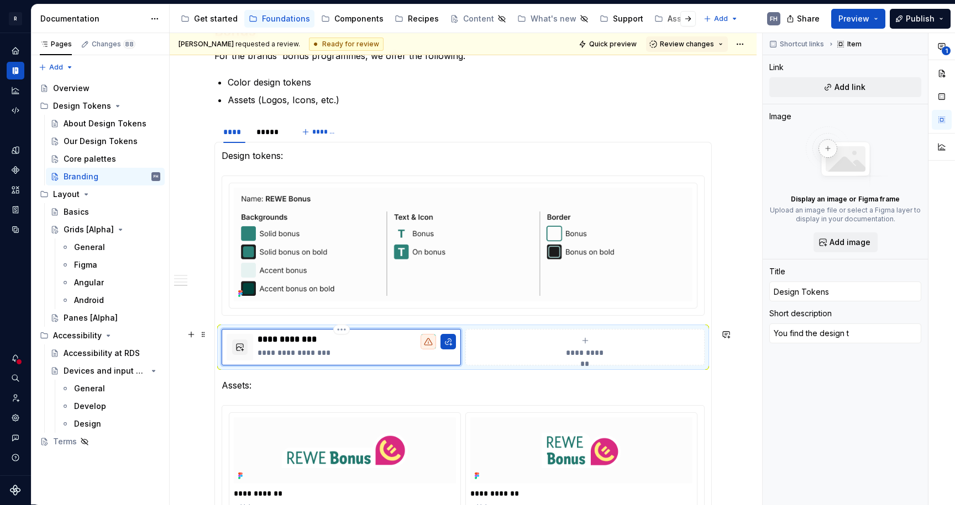
type textarea "You find the design to"
type textarea "*"
type textarea "You find the design tok"
type textarea "*"
type textarea "You find the design toke"
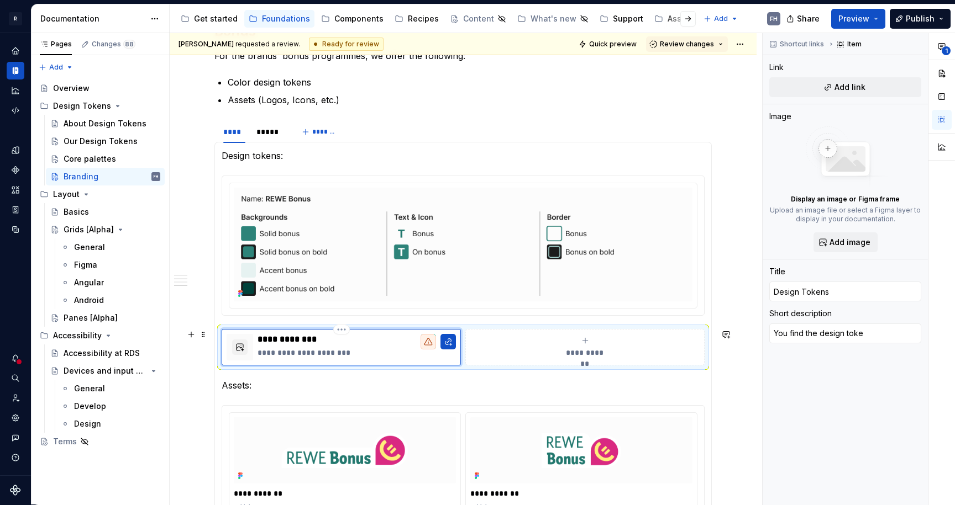
type textarea "*"
type textarea "You find the design token"
type textarea "*"
type textarea "You find the design tokens"
type textarea "*"
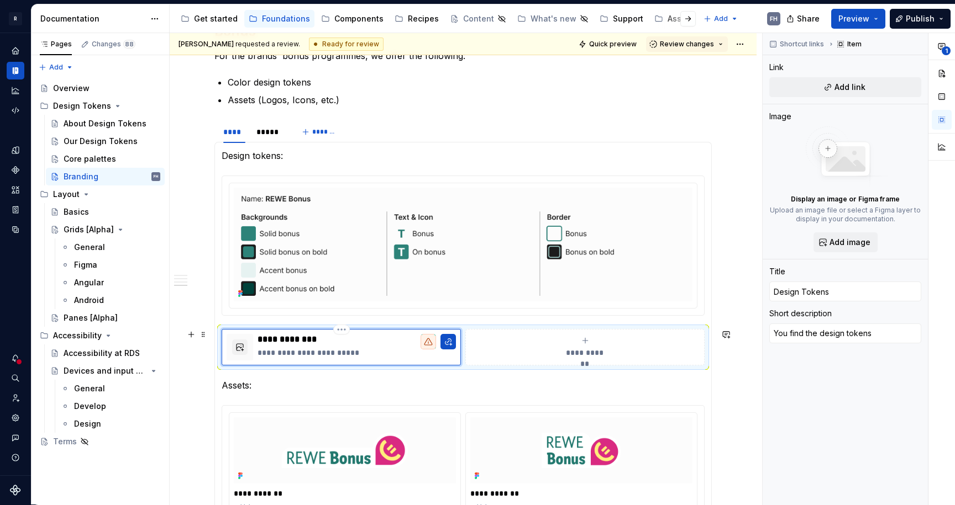
type textarea "You find the design tokens"
type textarea "*"
type textarea "You find the design tokens i"
type textarea "*"
type textarea "You find the design tokens in"
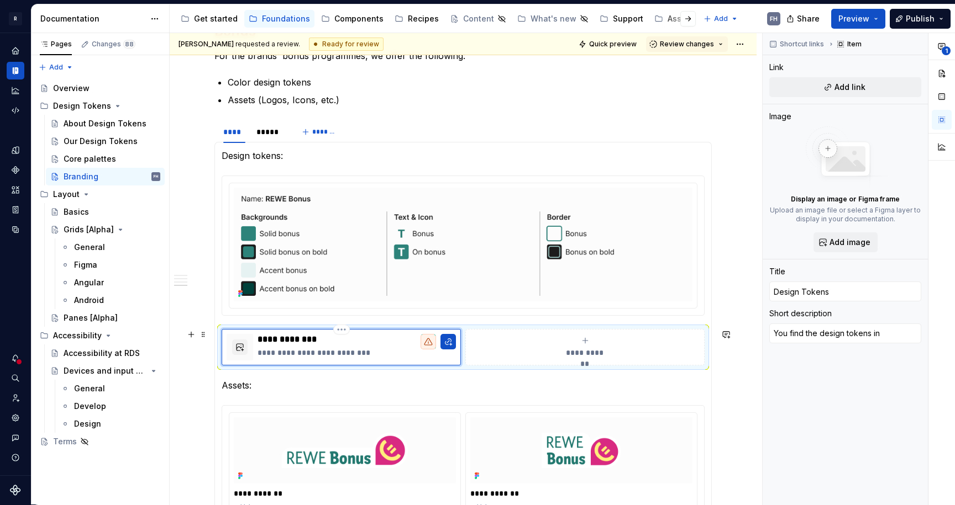
type textarea "*"
type textarea "You find the design tokens in"
type textarea "*"
type textarea "You find the design tokens in o"
type textarea "*"
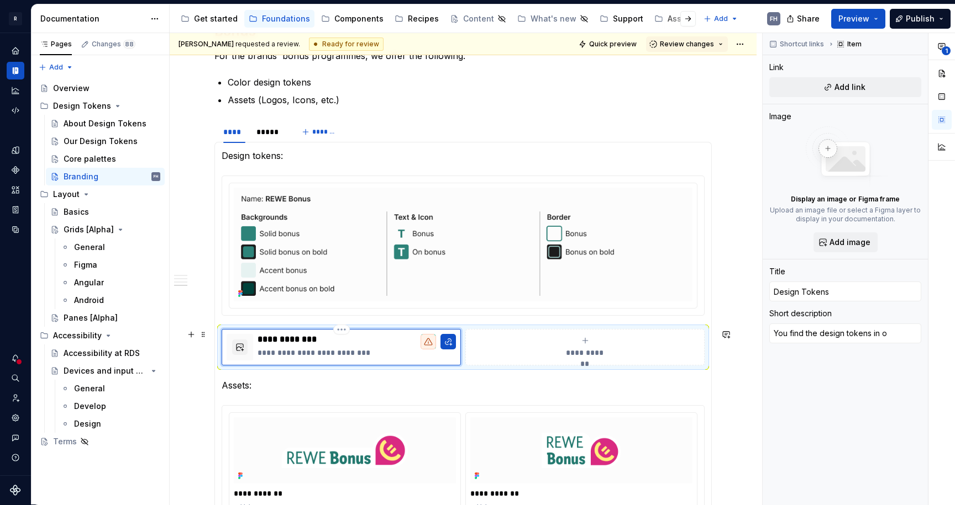
type textarea "You find the design tokens in ov"
type textarea "*"
type textarea "You find the design tokens in ove"
type textarea "*"
type textarea "You find the design tokens in over"
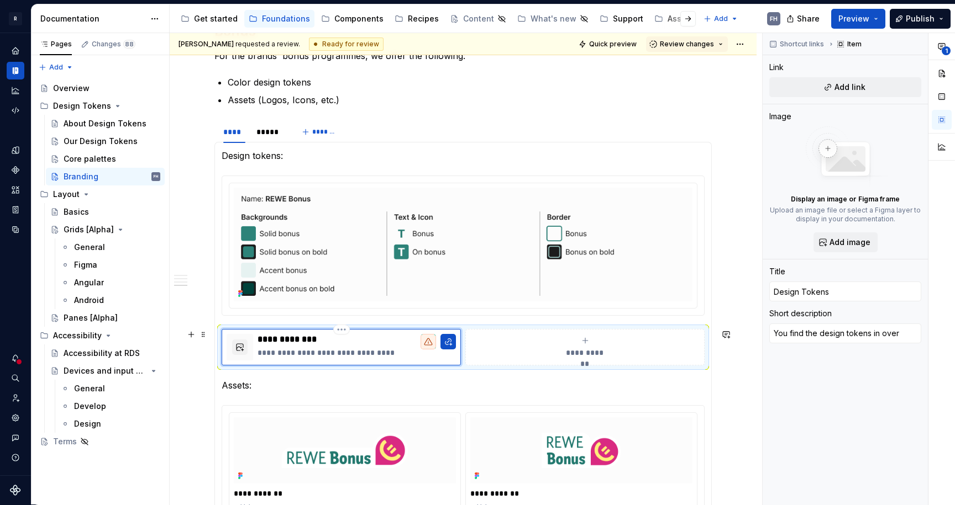
type textarea "*"
type textarea "You find the design tokens in over"
type textarea "*"
type textarea "You find the design tokens in over g"
type textarea "*"
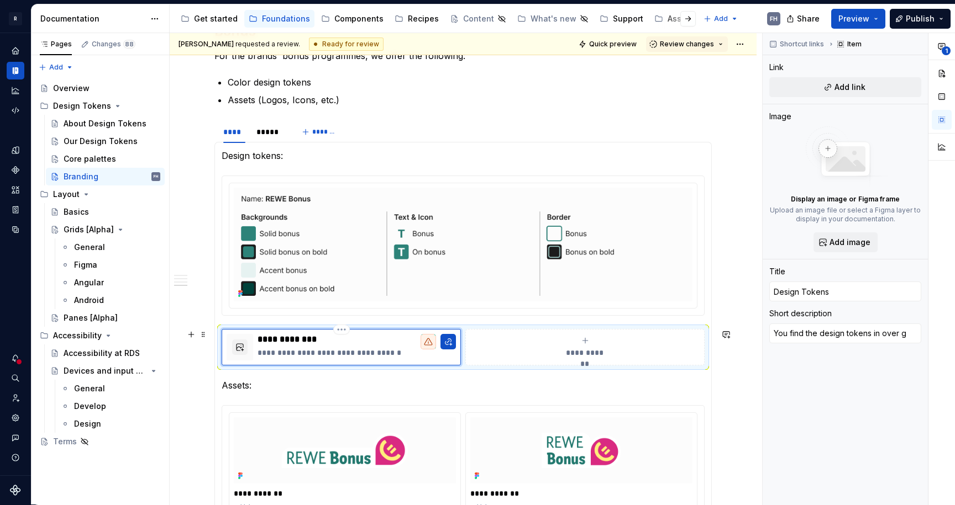
type textarea "You find the design tokens in over"
type textarea "*"
type textarea "You find the design tokens in over"
type textarea "*"
type textarea "You find the design tokens in ove"
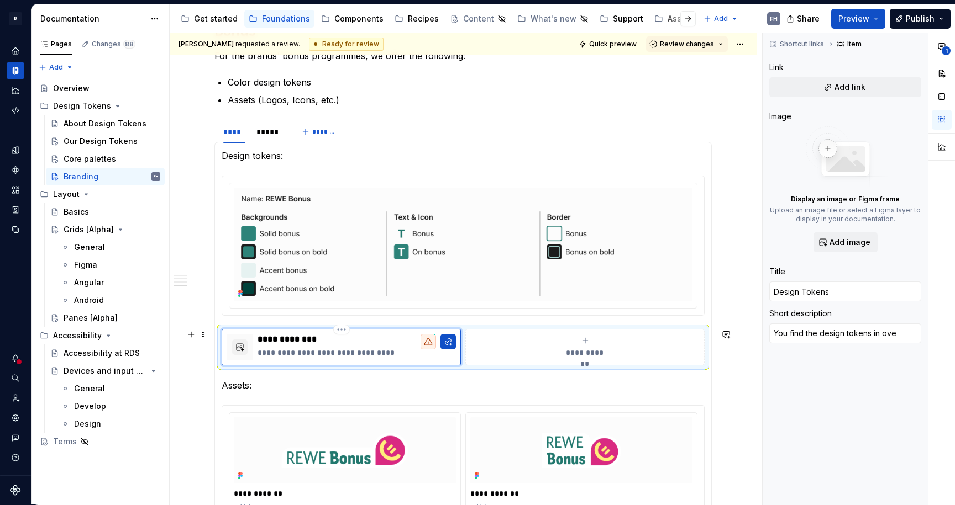
type textarea "*"
type textarea "You find the design tokens in ov"
type textarea "*"
type textarea "You find the design tokens in o"
type textarea "*"
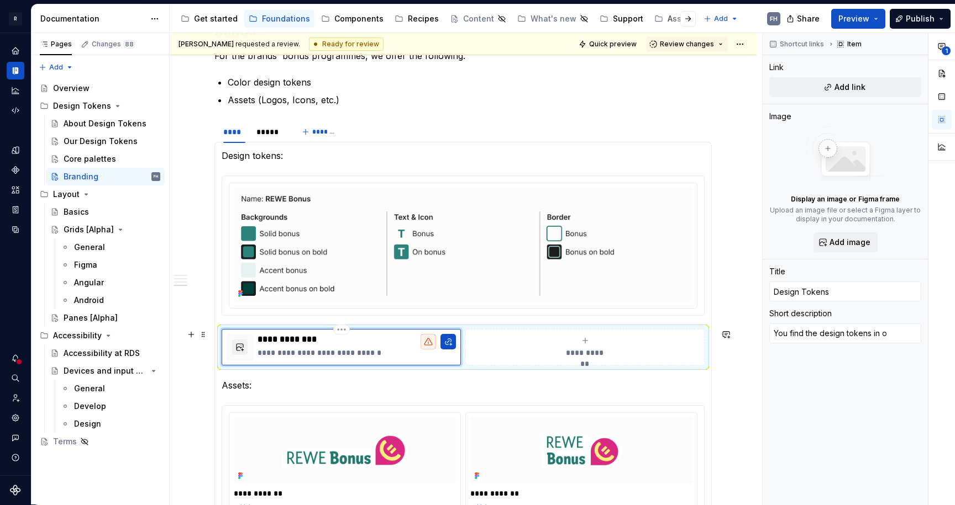
type textarea "You find the design tokens in oo"
type textarea "*"
type textarea "You find the design tokens in o"
type textarea "*"
type textarea "You find the design tokens in"
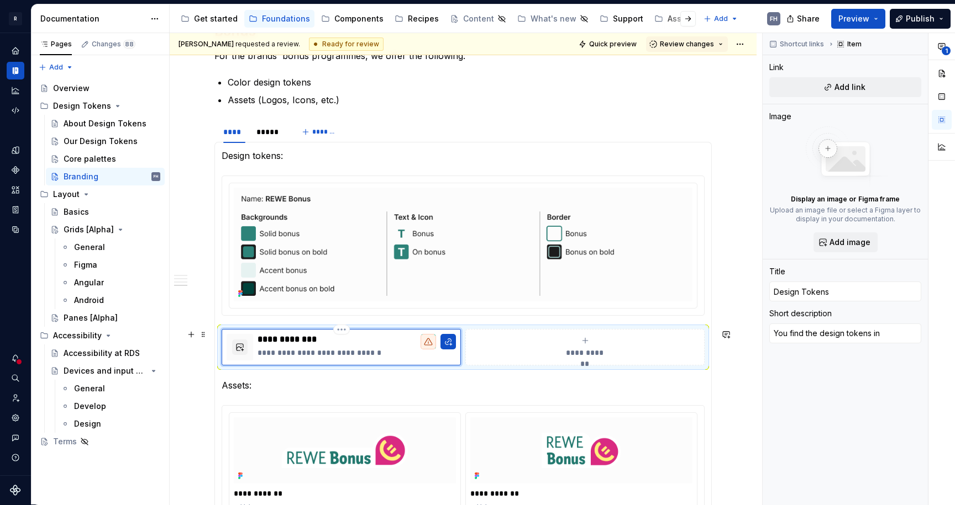
type textarea "*"
type textarea "You find the design tokens in"
type textarea "*"
type textarea "You find the design tokens i"
type textarea "*"
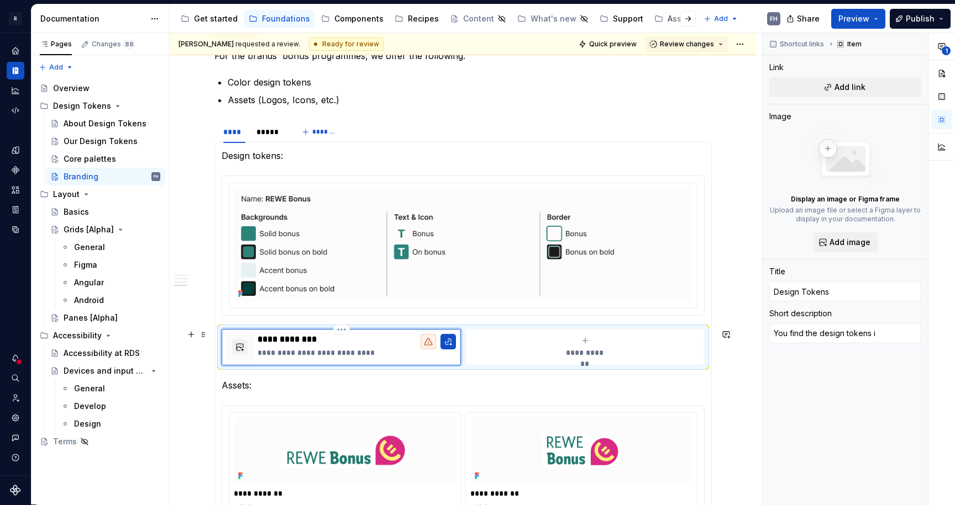
type textarea "You find the design tokens"
type textarea "*"
type textarea "You find the design tokens f"
click at [370, 350] on p "**********" at bounding box center [356, 352] width 198 height 11
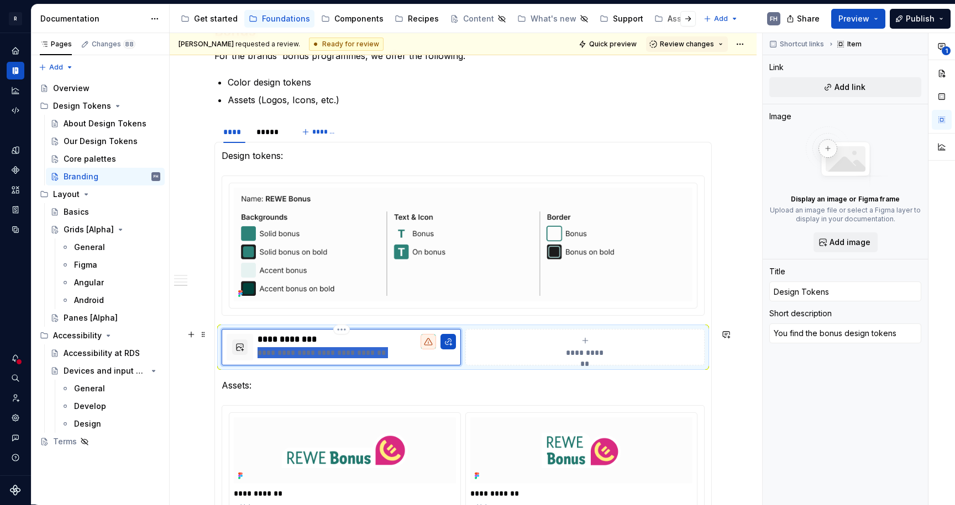
click at [370, 350] on p "**********" at bounding box center [356, 352] width 198 height 11
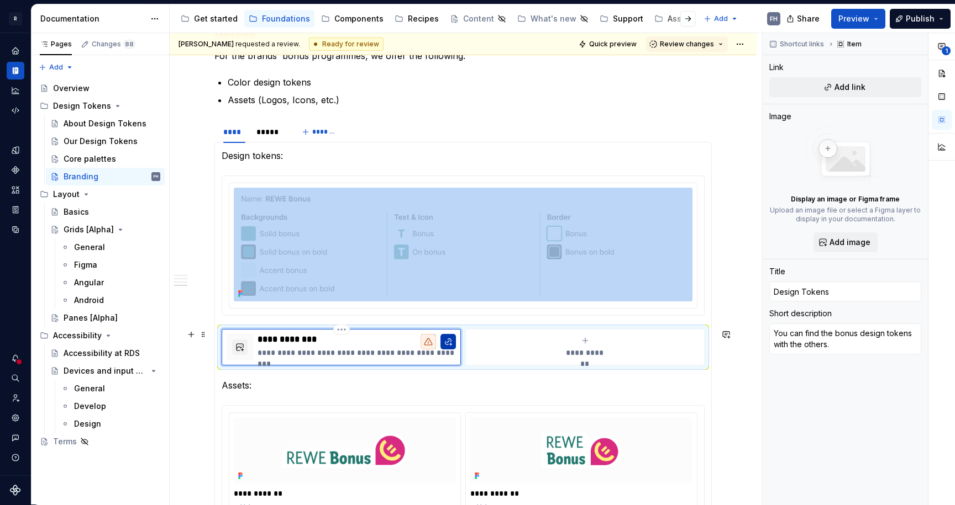
click at [449, 341] on button "button" at bounding box center [447, 341] width 15 height 15
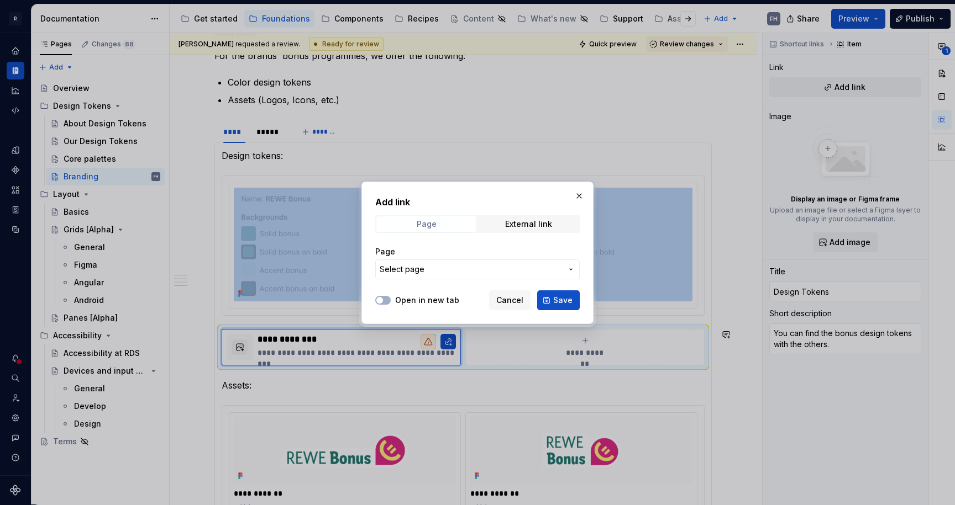
click at [447, 223] on span "Page" at bounding box center [426, 224] width 100 height 15
click at [425, 270] on span "Select page" at bounding box center [471, 269] width 182 height 11
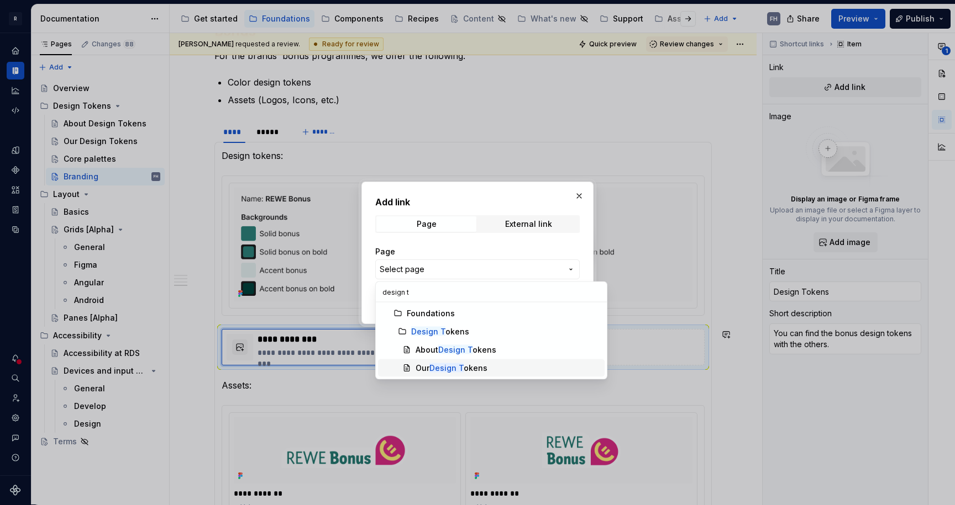
click at [500, 368] on div "Our Design T okens" at bounding box center [507, 368] width 185 height 11
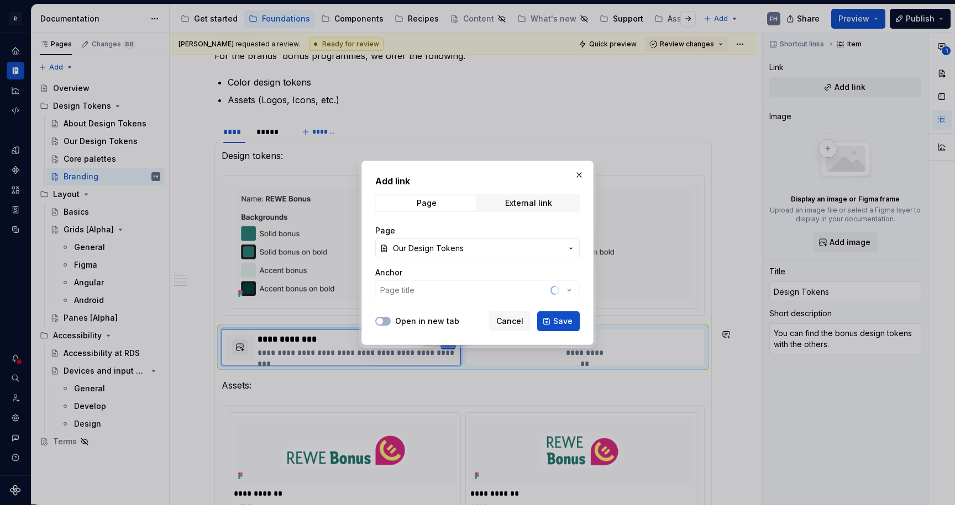
click at [403, 321] on label "Open in new tab" at bounding box center [427, 321] width 64 height 11
click at [391, 321] on button "Open in new tab" at bounding box center [382, 321] width 15 height 9
click at [417, 287] on button "Page title" at bounding box center [477, 291] width 204 height 20
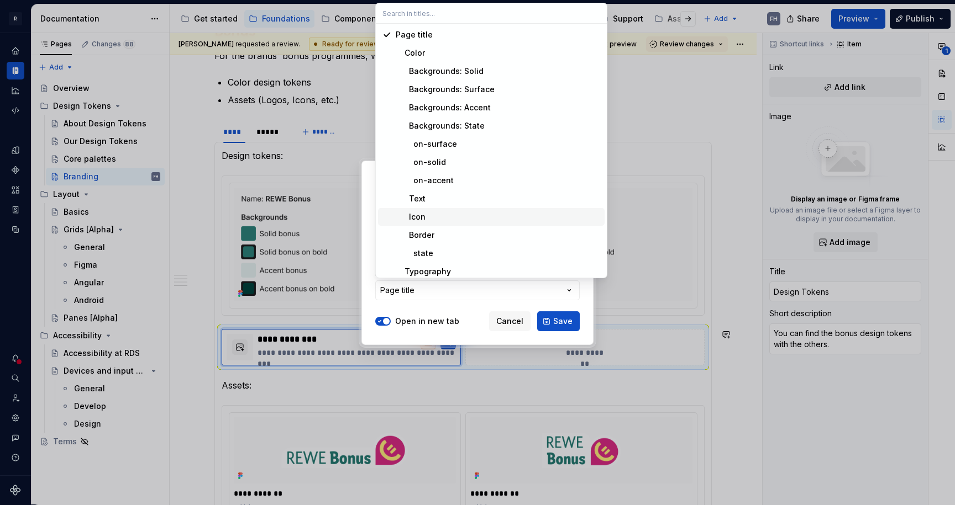
scroll to position [151, 0]
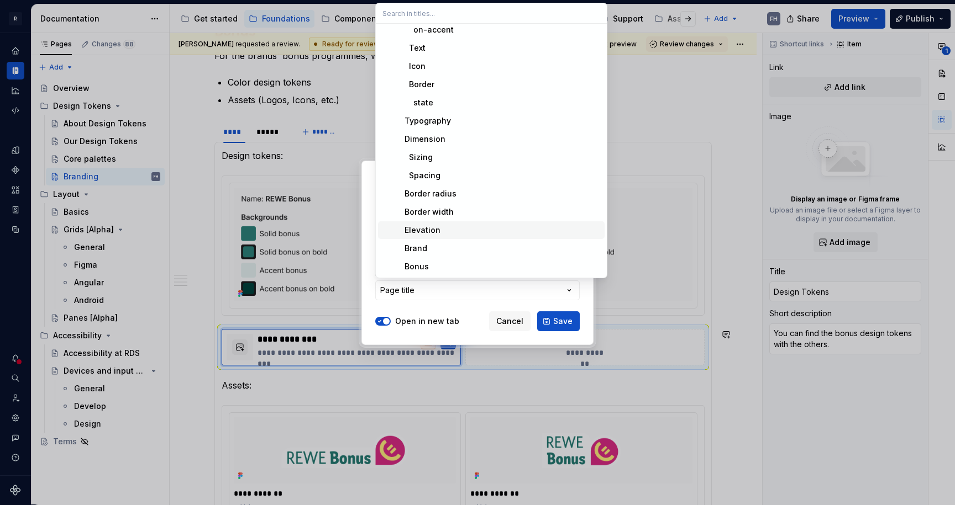
click at [476, 313] on div "Add link Page External link Page Our Design Tokens Anchor Page title Open in ne…" at bounding box center [477, 252] width 955 height 505
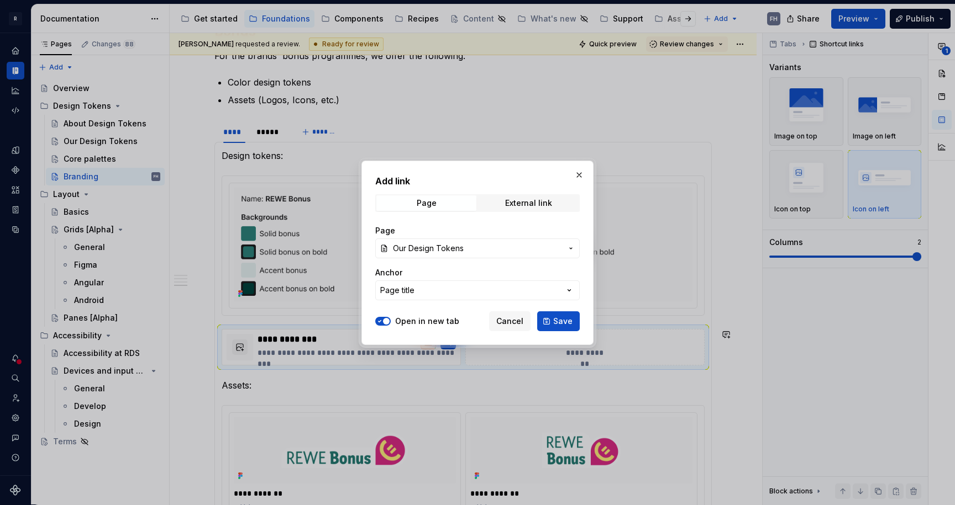
click at [438, 267] on div "Anchor" at bounding box center [477, 272] width 204 height 11
click at [567, 324] on span "Save" at bounding box center [562, 321] width 19 height 11
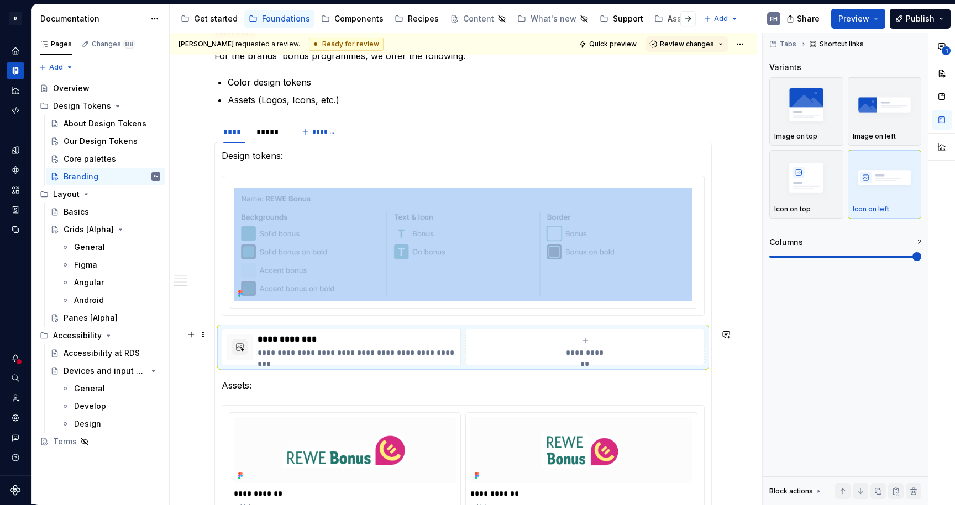
scroll to position [1000, 0]
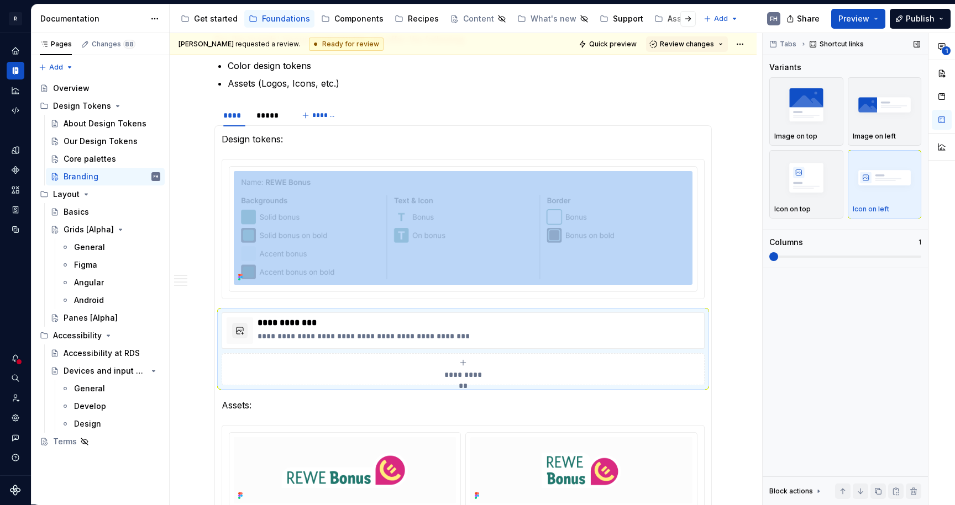
click at [738, 261] on div "[PERSON_NAME] requested a review. Ready for review Quick preview Review changes…" at bounding box center [562, 269] width 785 height 472
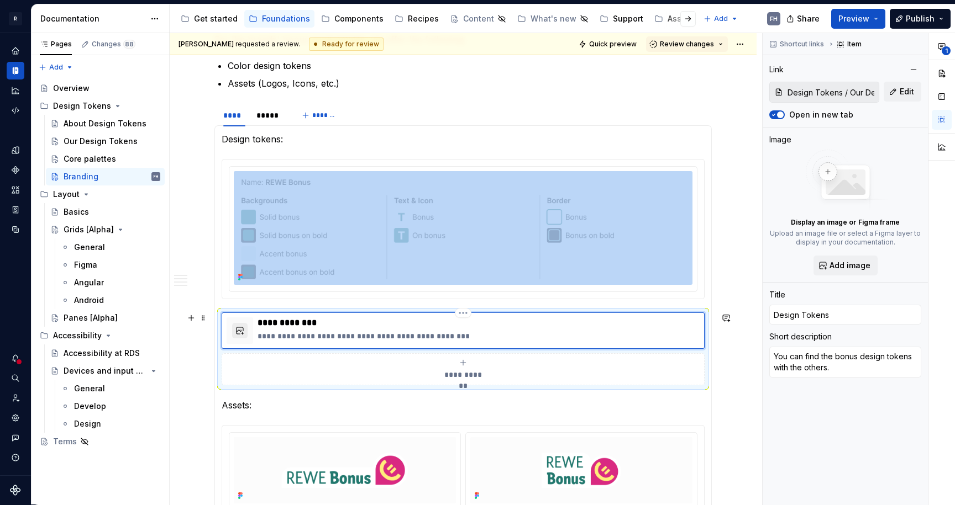
click at [240, 328] on button "button" at bounding box center [239, 330] width 15 height 15
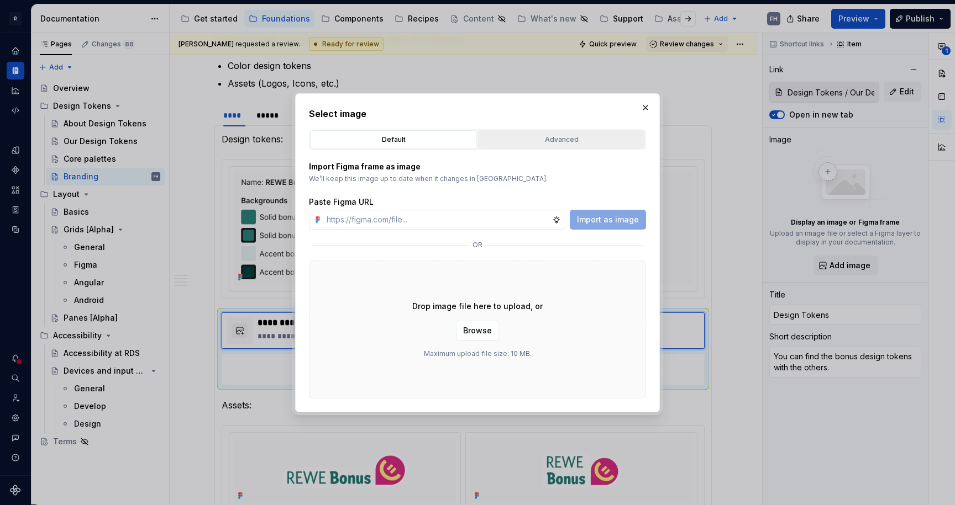
click at [600, 137] on div "Advanced" at bounding box center [561, 139] width 159 height 11
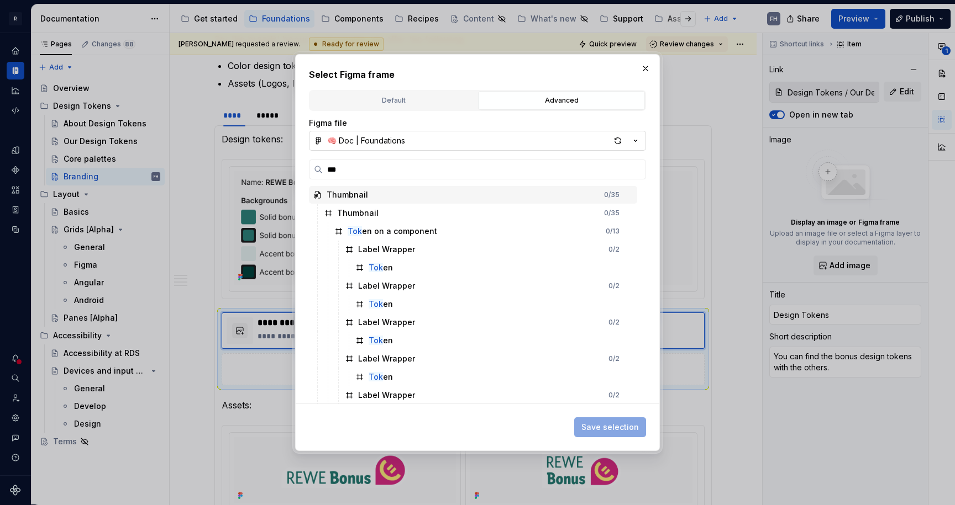
click at [399, 142] on div "🧠 Doc | Foundations" at bounding box center [366, 140] width 78 height 11
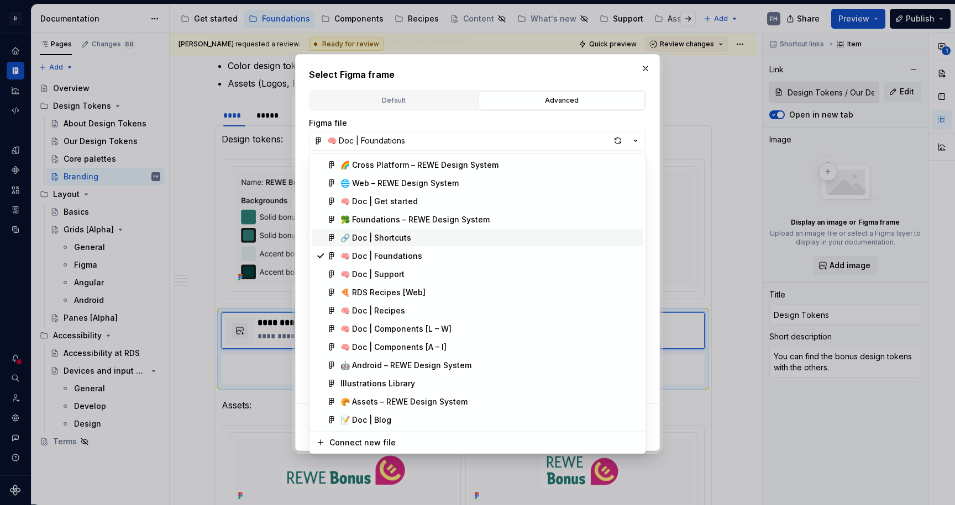
click at [389, 240] on div "🔗 Doc | Shortcuts" at bounding box center [375, 238] width 71 height 11
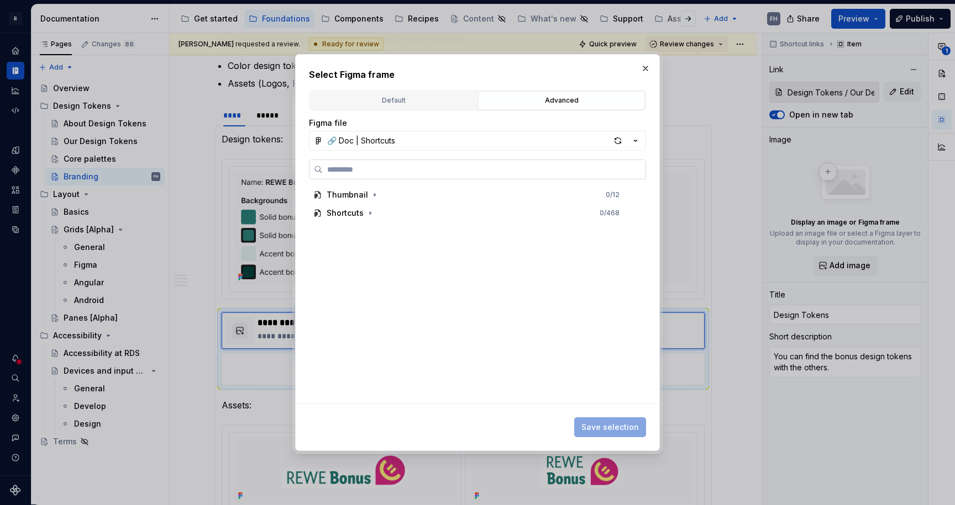
click at [376, 168] on input "search" at bounding box center [484, 169] width 323 height 11
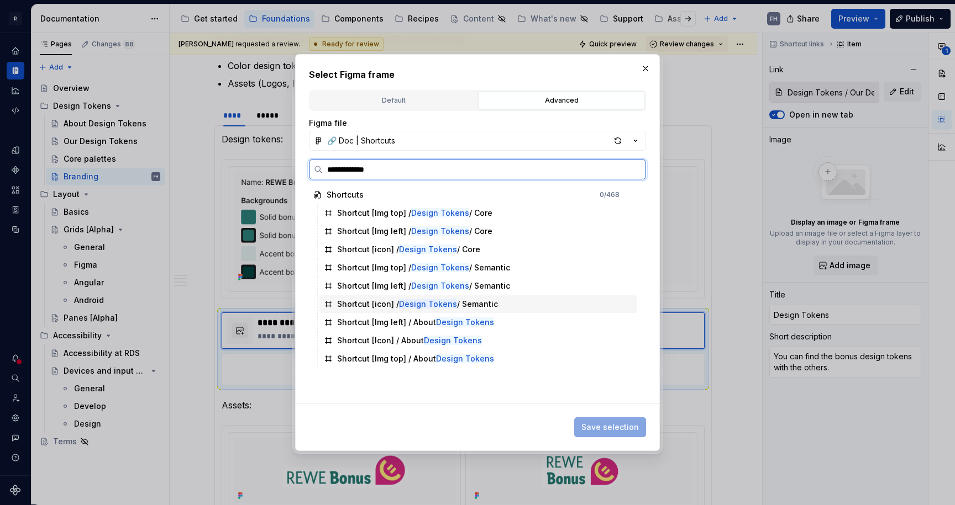
click at [504, 307] on div "Shortcut [icon] / Design Tokens / Semantic" at bounding box center [478, 305] width 318 height 18
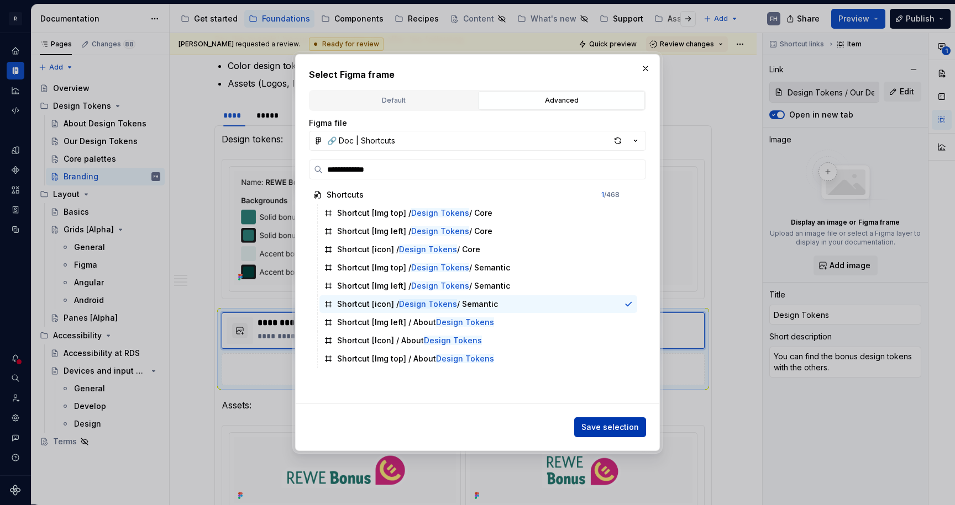
click at [620, 425] on span "Save selection" at bounding box center [609, 427] width 57 height 11
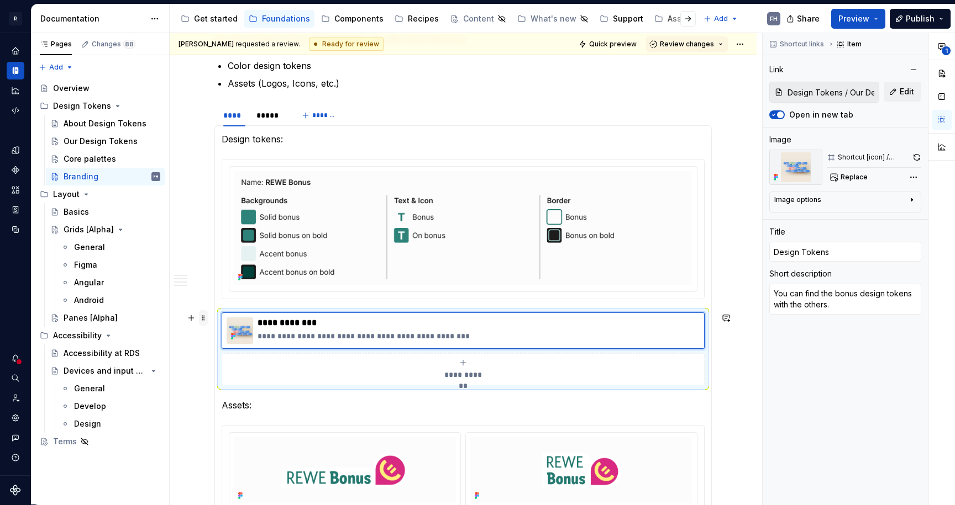
click at [206, 321] on span at bounding box center [203, 317] width 9 height 15
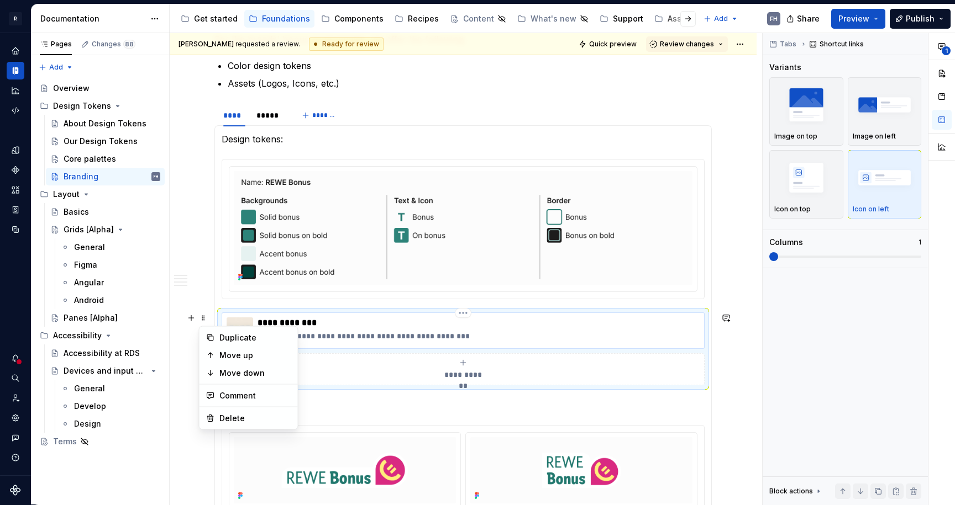
click at [373, 323] on p "**********" at bounding box center [478, 323] width 442 height 11
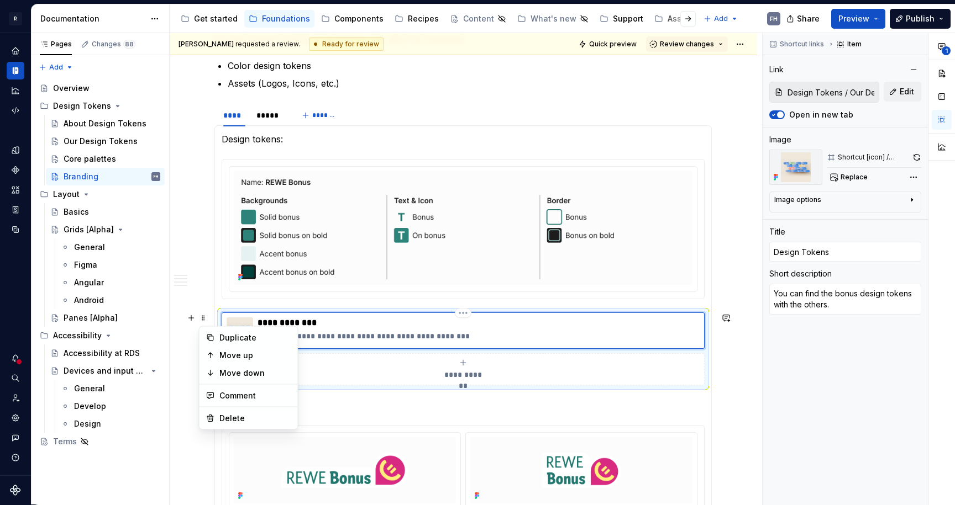
click at [447, 313] on div "**********" at bounding box center [463, 349] width 483 height 73
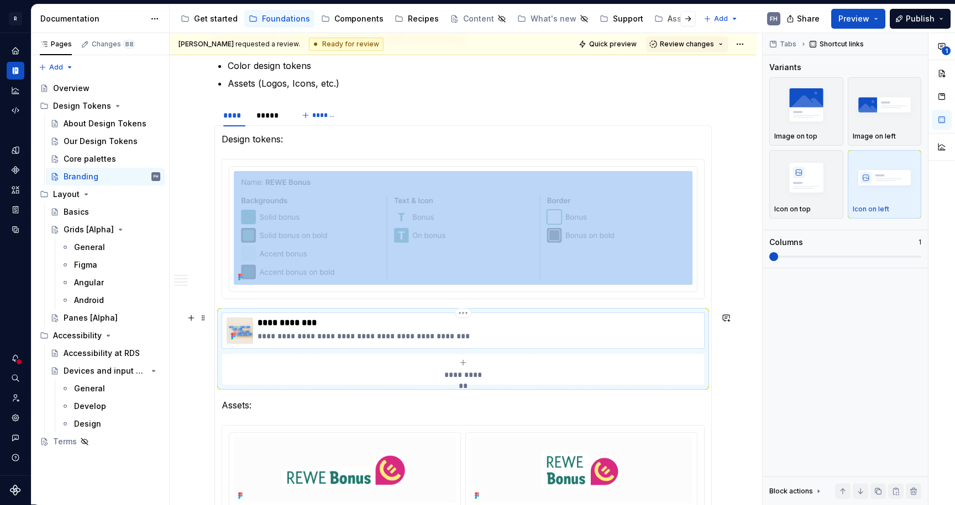
click at [438, 322] on p "**********" at bounding box center [478, 323] width 442 height 11
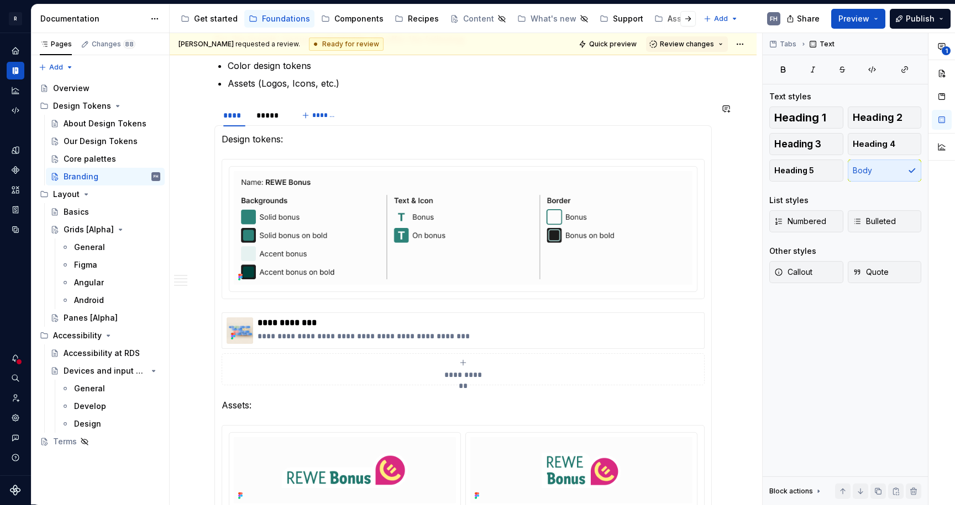
click at [462, 305] on section-item-column "**********" at bounding box center [463, 466] width 483 height 666
click at [436, 313] on div "**********" at bounding box center [463, 331] width 483 height 36
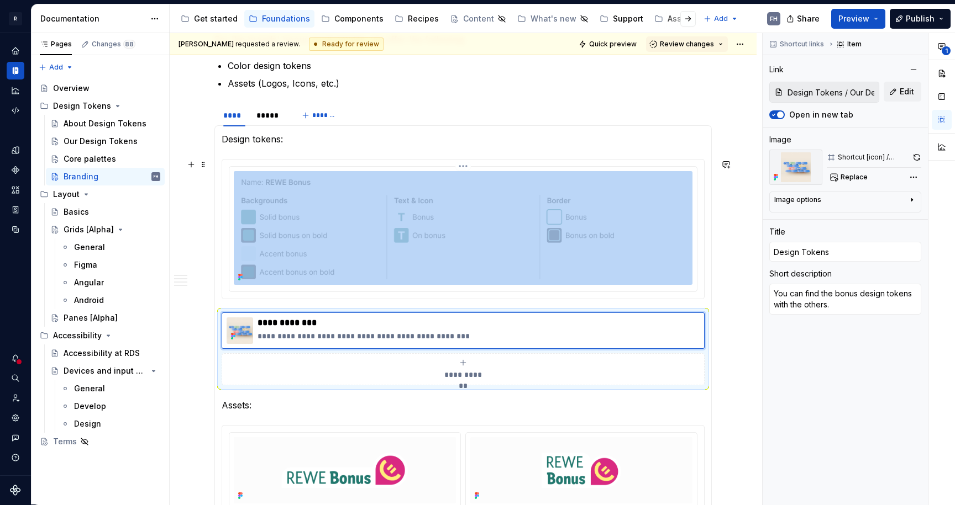
copy div
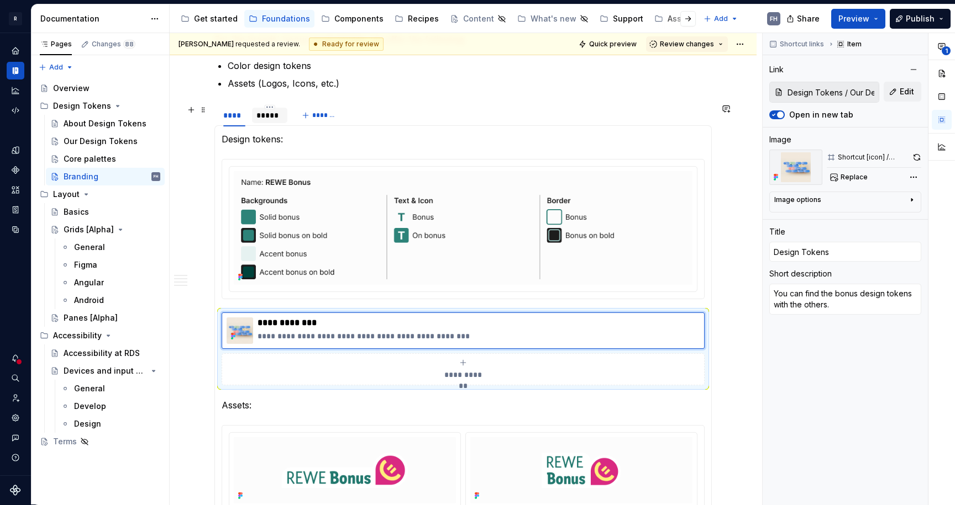
click at [269, 120] on div "*****" at bounding box center [269, 115] width 27 height 11
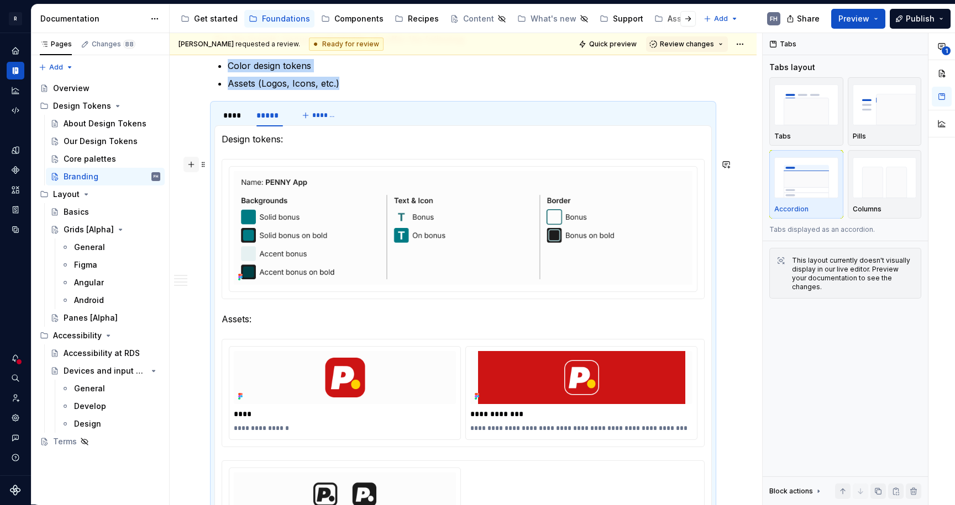
click at [195, 165] on button "button" at bounding box center [190, 164] width 15 height 15
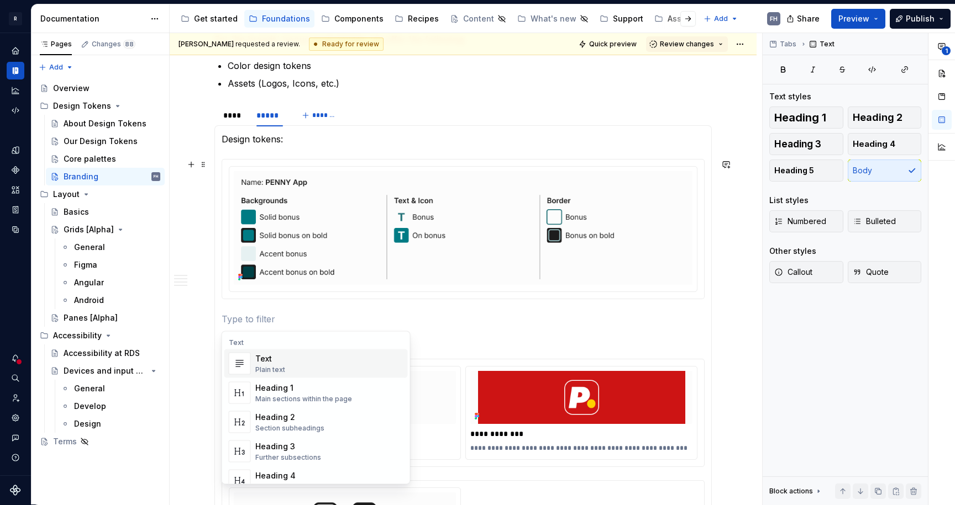
click at [266, 320] on p at bounding box center [463, 319] width 483 height 13
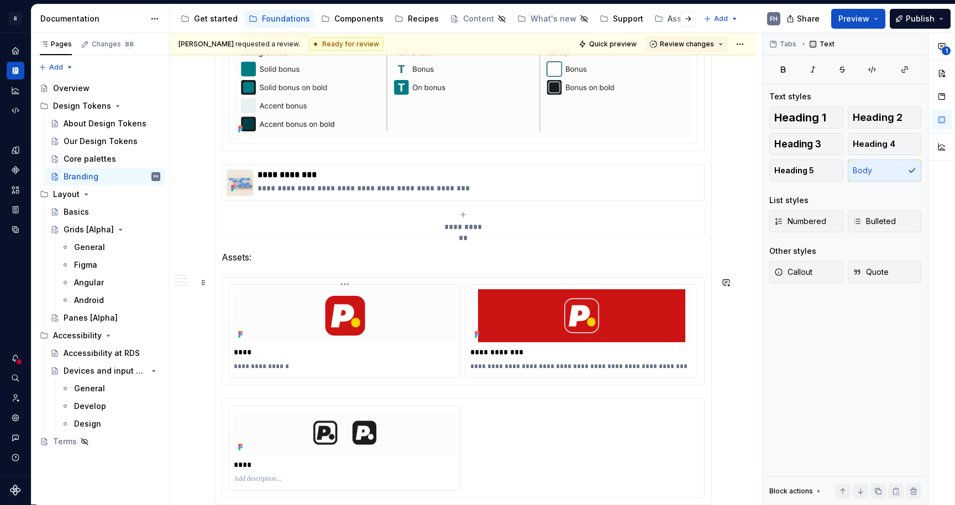
scroll to position [1279, 0]
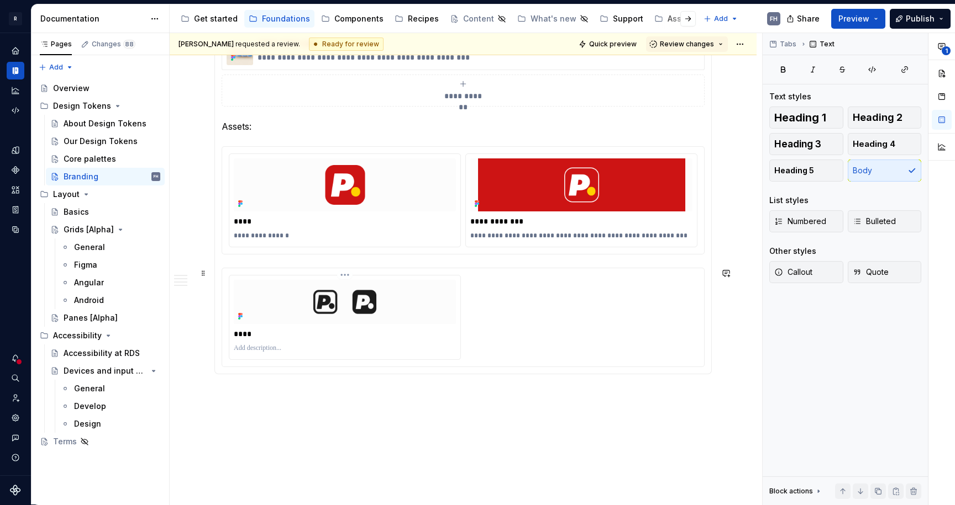
click at [405, 333] on p "****" at bounding box center [345, 334] width 222 height 11
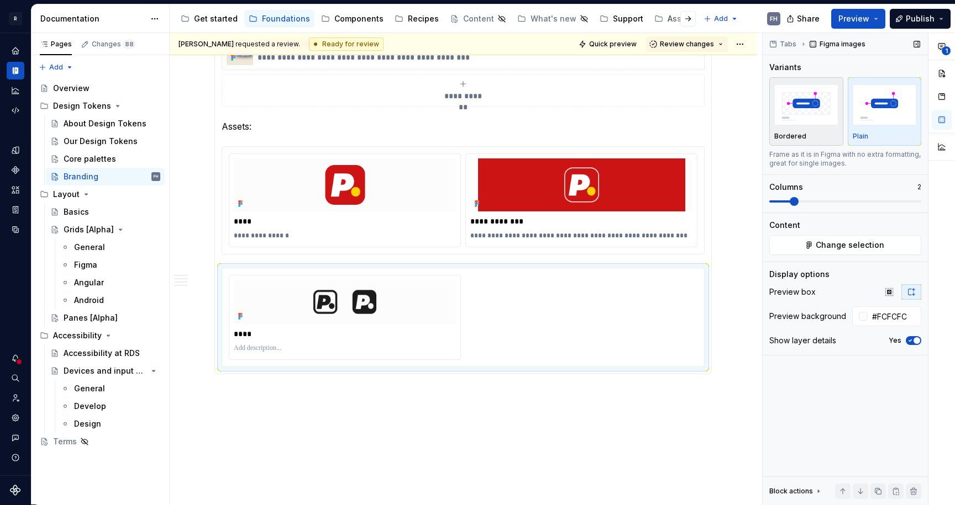
click at [797, 122] on img "button" at bounding box center [806, 105] width 64 height 40
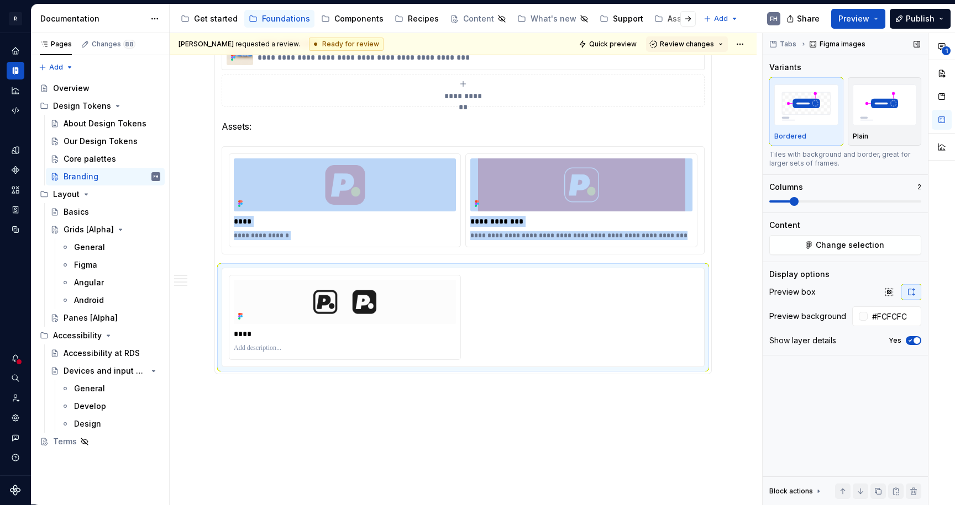
scroll to position [1234, 0]
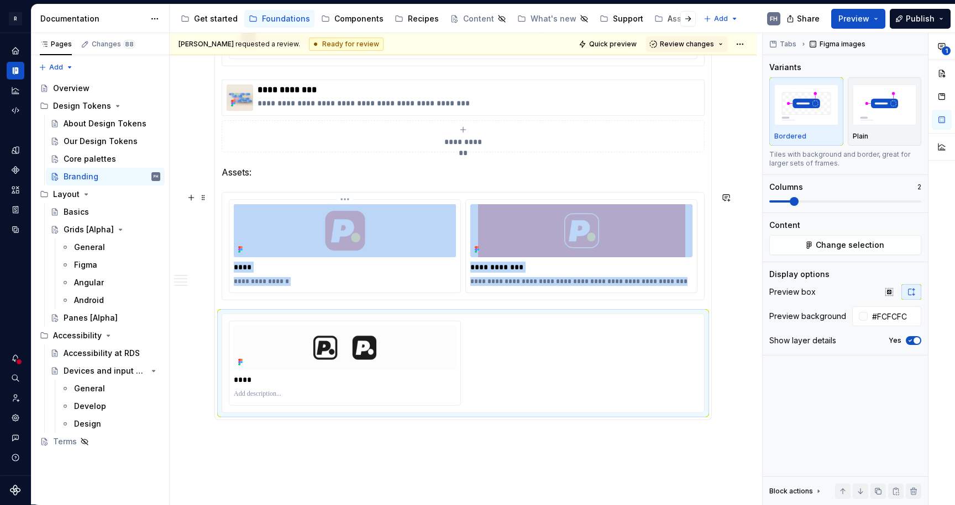
click at [412, 259] on div "**********" at bounding box center [344, 246] width 231 height 93
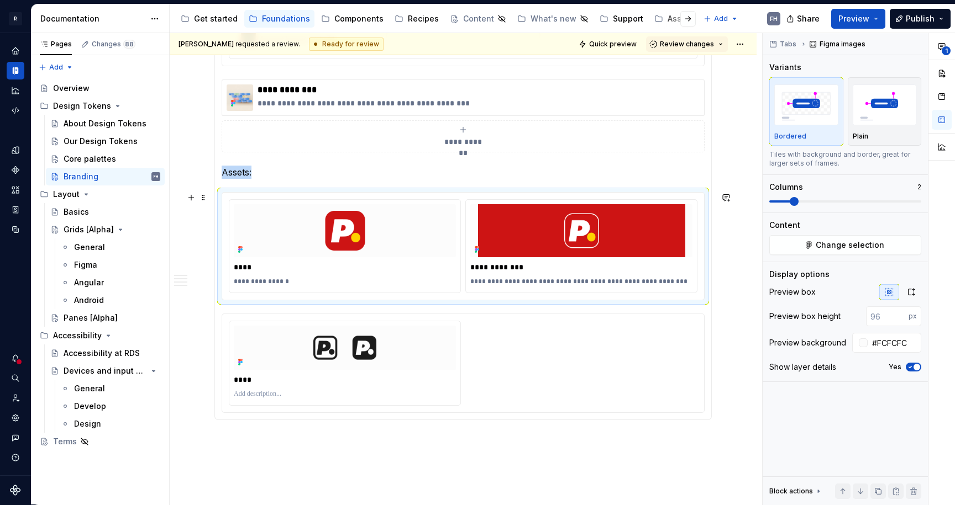
click at [426, 301] on div "**********" at bounding box center [463, 246] width 483 height 108
click at [435, 257] on img at bounding box center [345, 230] width 222 height 53
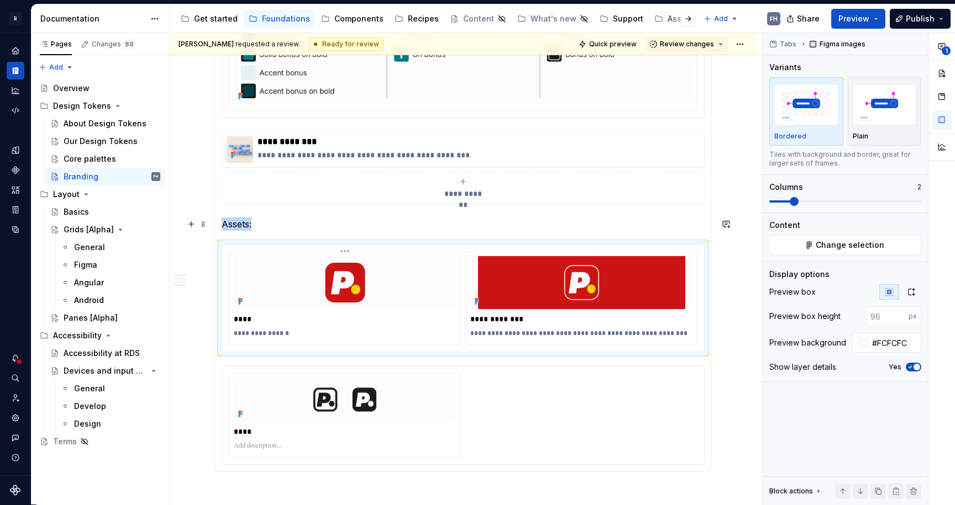
scroll to position [1094, 0]
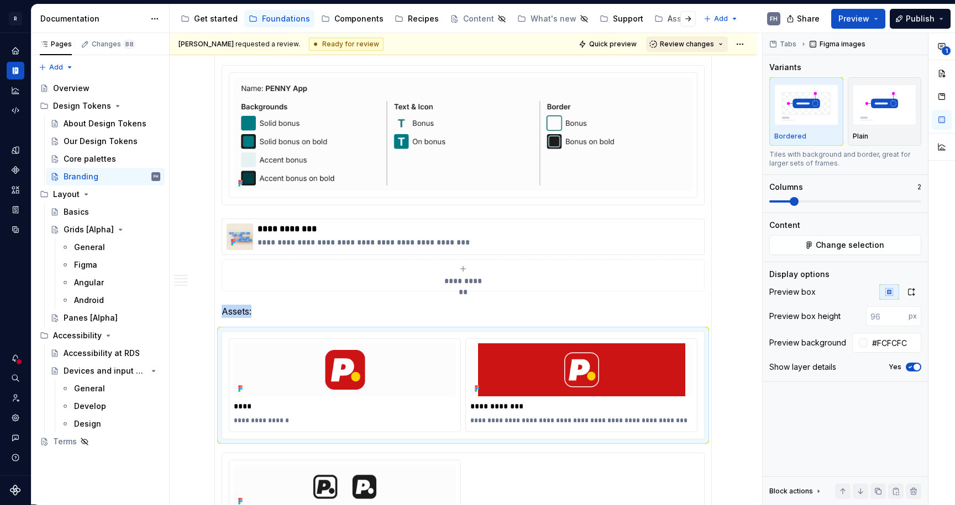
click at [677, 43] on span "Review changes" at bounding box center [687, 44] width 54 height 9
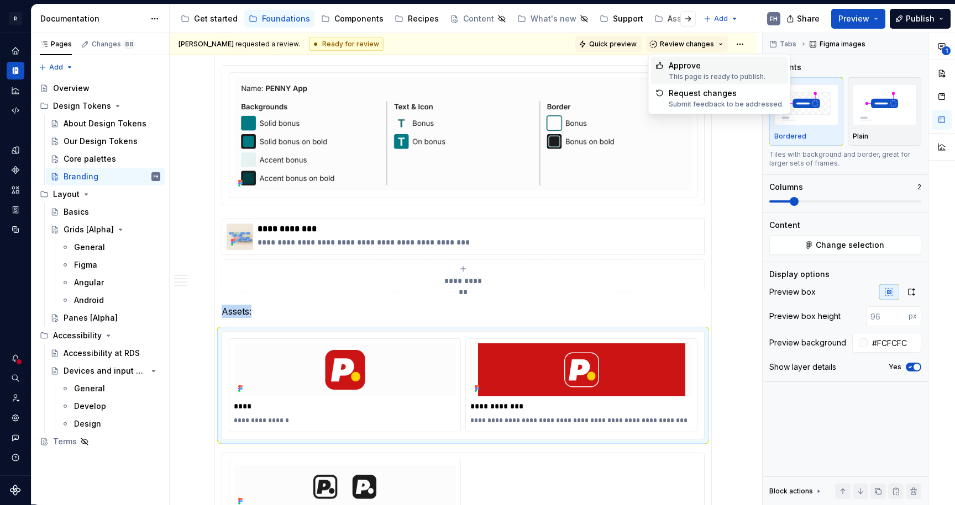
click at [618, 42] on span "Quick preview" at bounding box center [613, 44] width 48 height 9
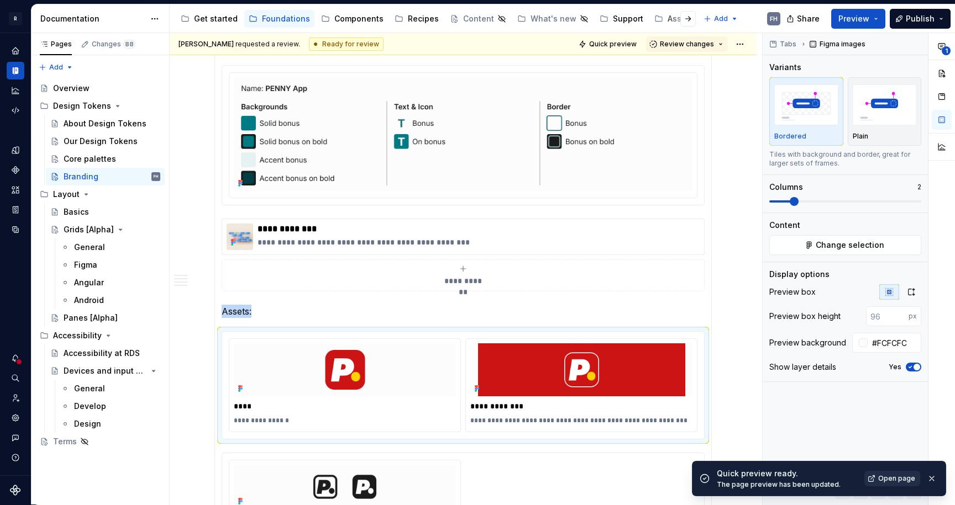
click at [909, 478] on span "Open page" at bounding box center [896, 479] width 37 height 9
